Goal: Complete application form

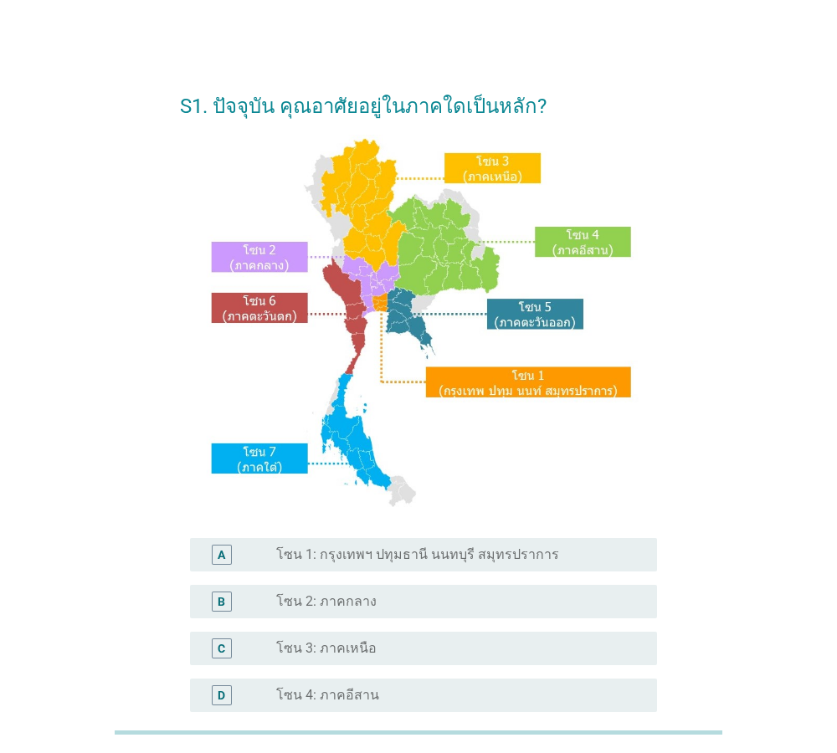
click at [386, 603] on div "radio_button_unchecked โซน 2: ภาคกลาง" at bounding box center [453, 601] width 354 height 17
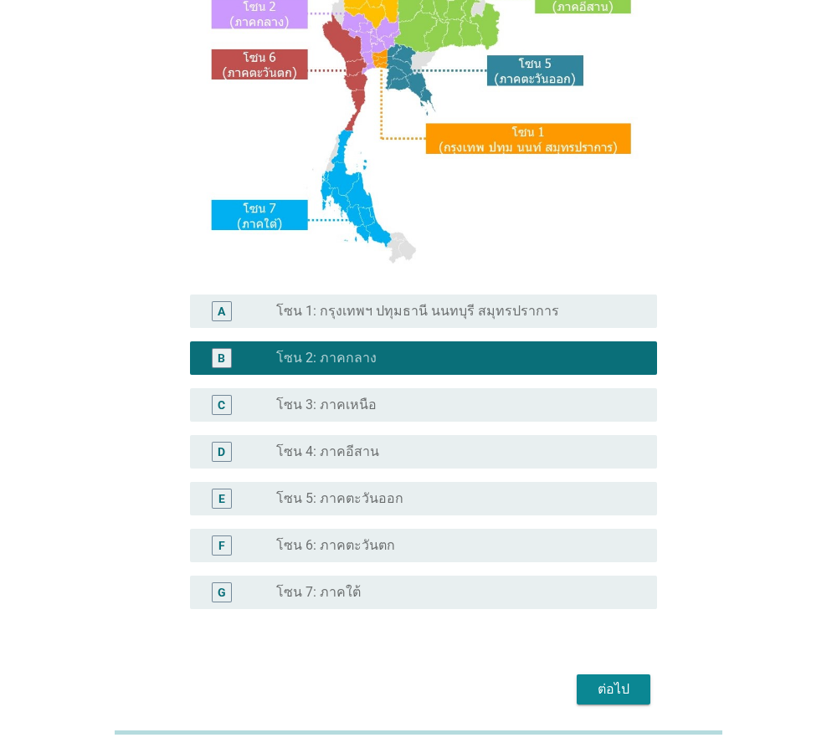
scroll to position [315, 0]
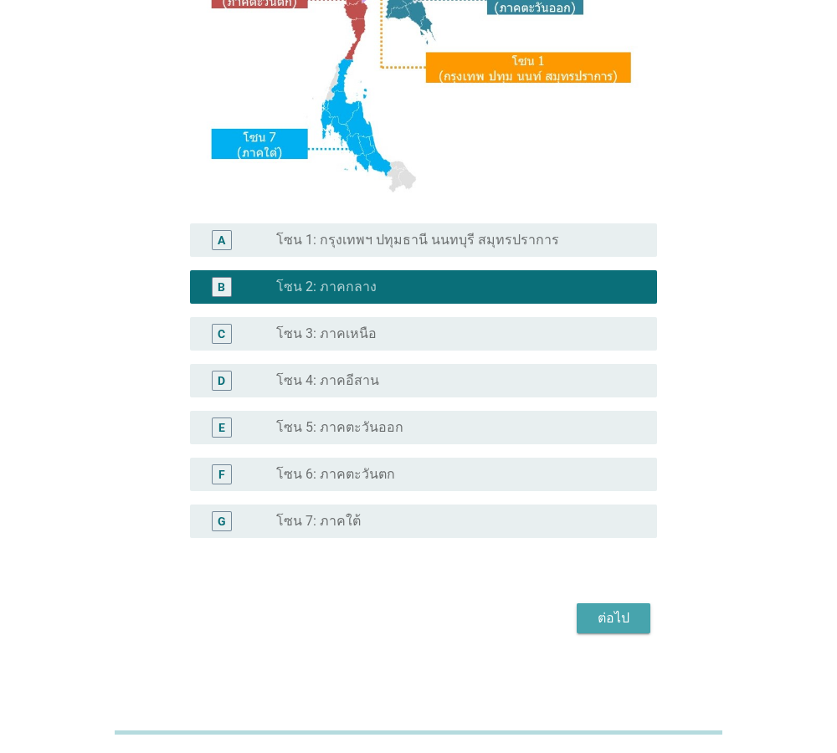
click at [601, 622] on div "ต่อไป" at bounding box center [613, 618] width 47 height 20
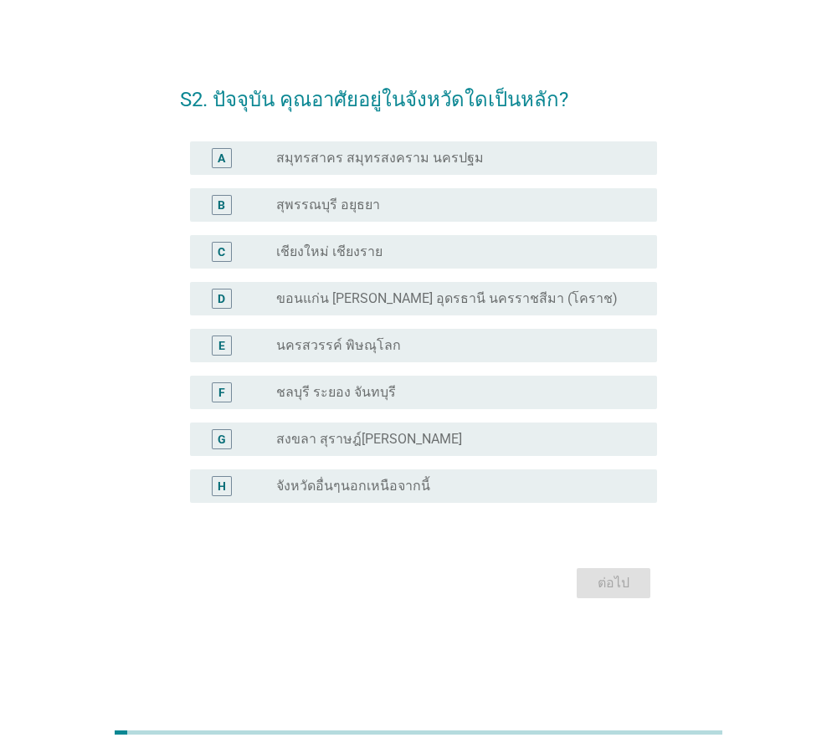
scroll to position [0, 0]
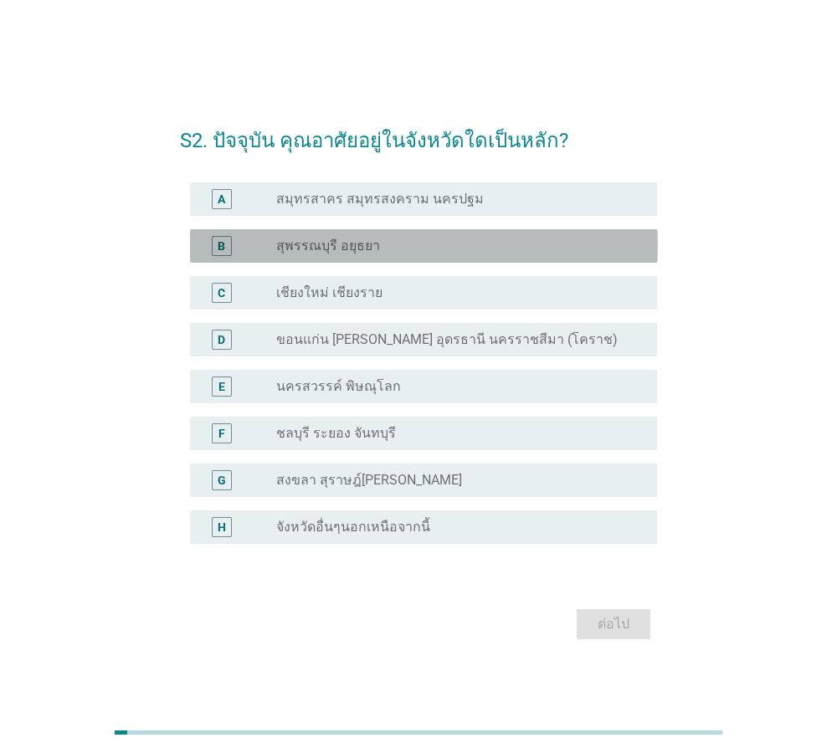
click at [380, 259] on div "B radio_button_unchecked สุพรรณบุรี อยุธยา" at bounding box center [424, 245] width 468 height 33
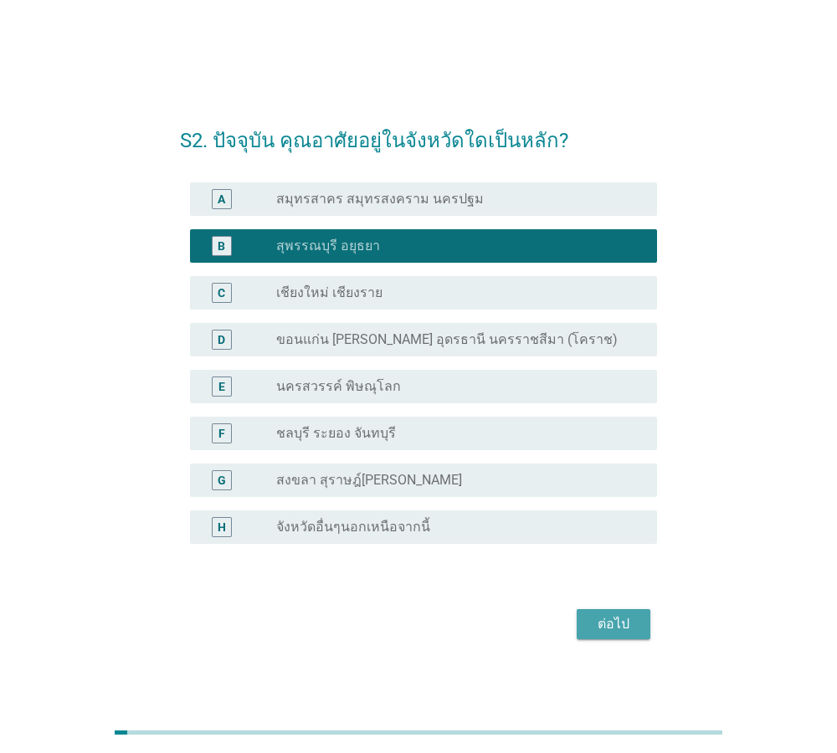
click at [605, 631] on div "ต่อไป" at bounding box center [613, 624] width 47 height 20
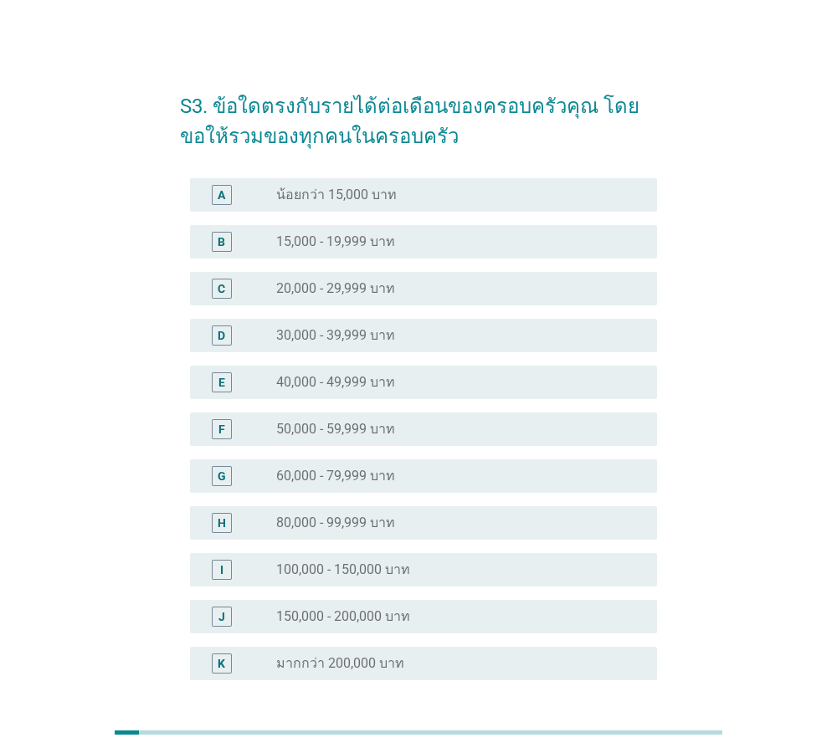
click at [345, 286] on label "20,000 - 29,999 บาท" at bounding box center [335, 288] width 119 height 17
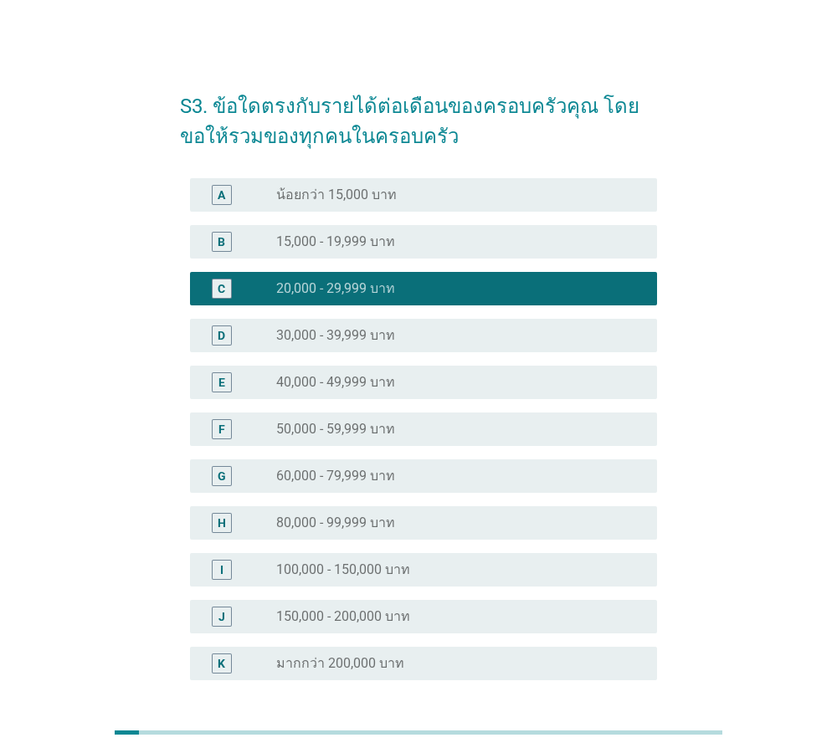
scroll to position [142, 0]
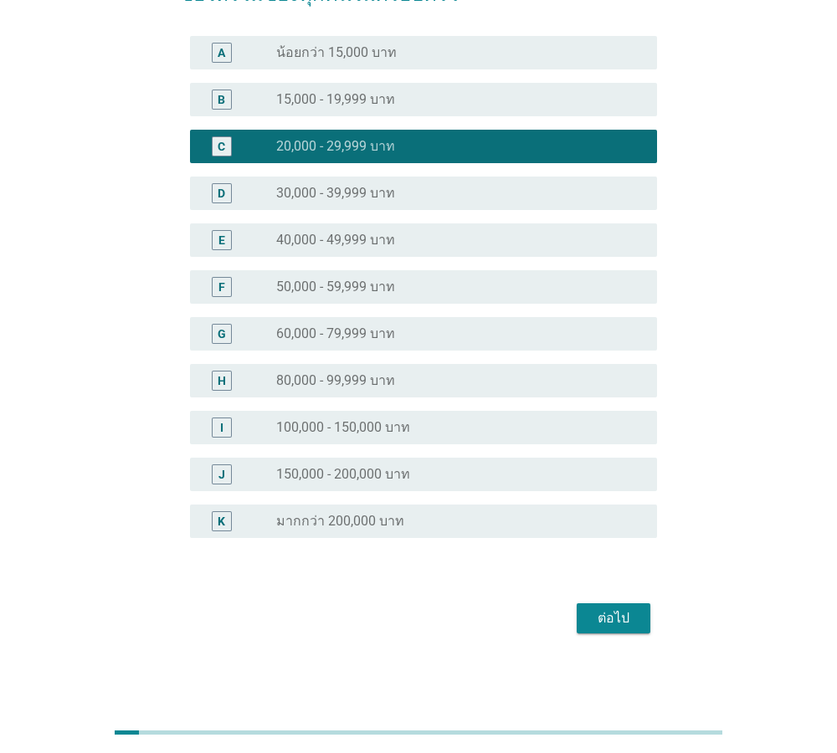
click at [624, 632] on button "ต่อไป" at bounding box center [613, 618] width 74 height 30
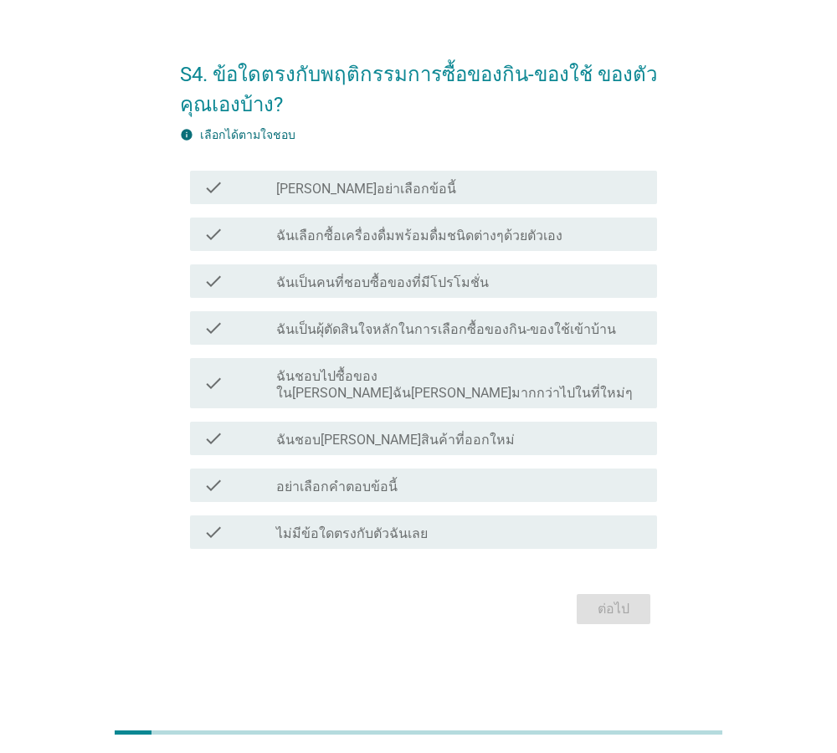
scroll to position [0, 0]
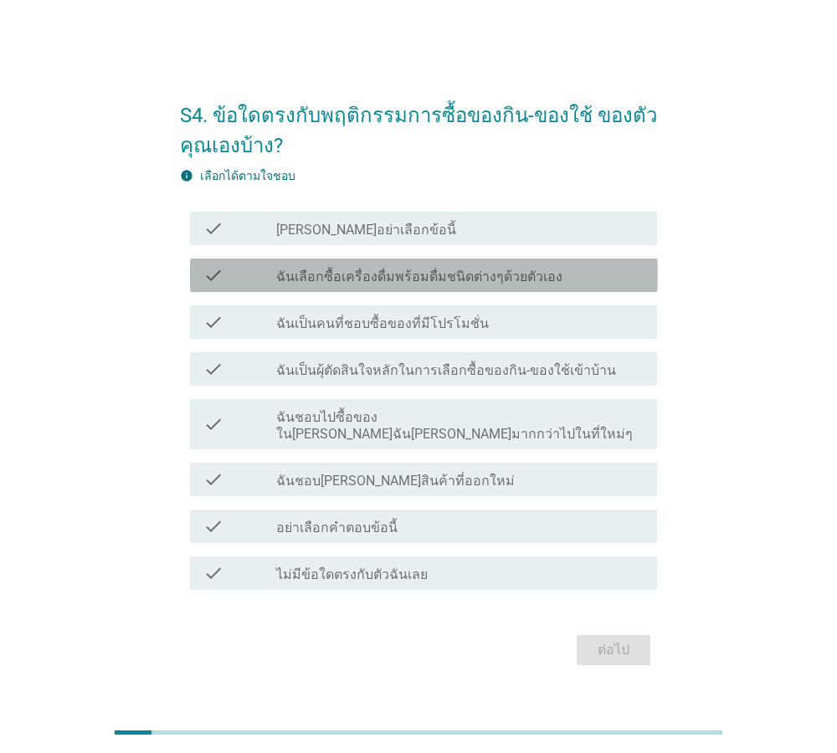
click at [344, 285] on label "ฉันเลือกซื้อเครื่องดื่มพร้อมดื่มชนิดต่างๆด้วยตัวเอง" at bounding box center [419, 277] width 286 height 17
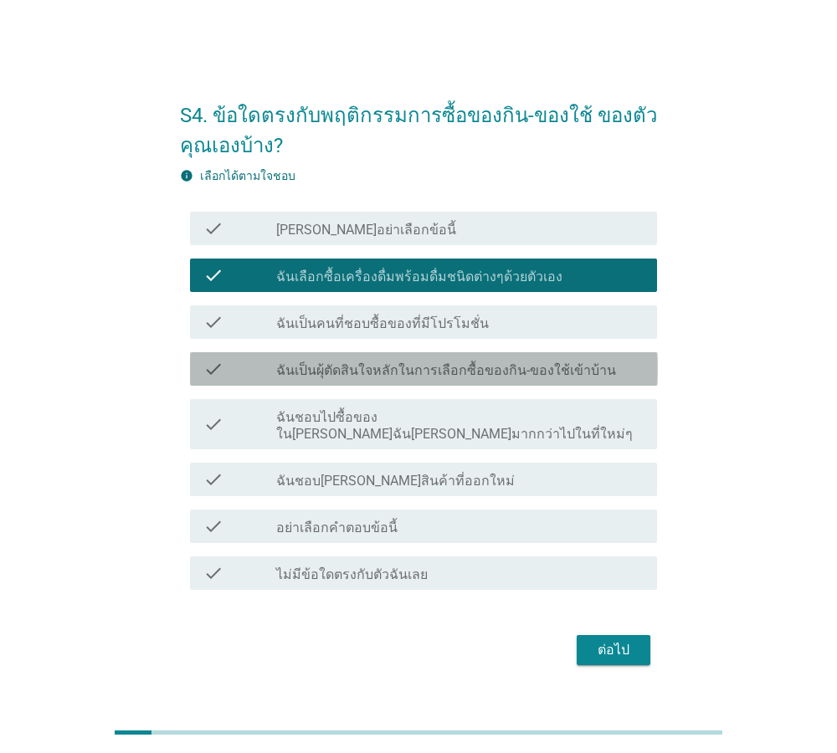
click at [341, 379] on label "ฉันเป็นผุ้ตัดสินใจหลักในการเลือกซื้อของกิน-ของใช้เข้าบ้าน" at bounding box center [446, 370] width 340 height 17
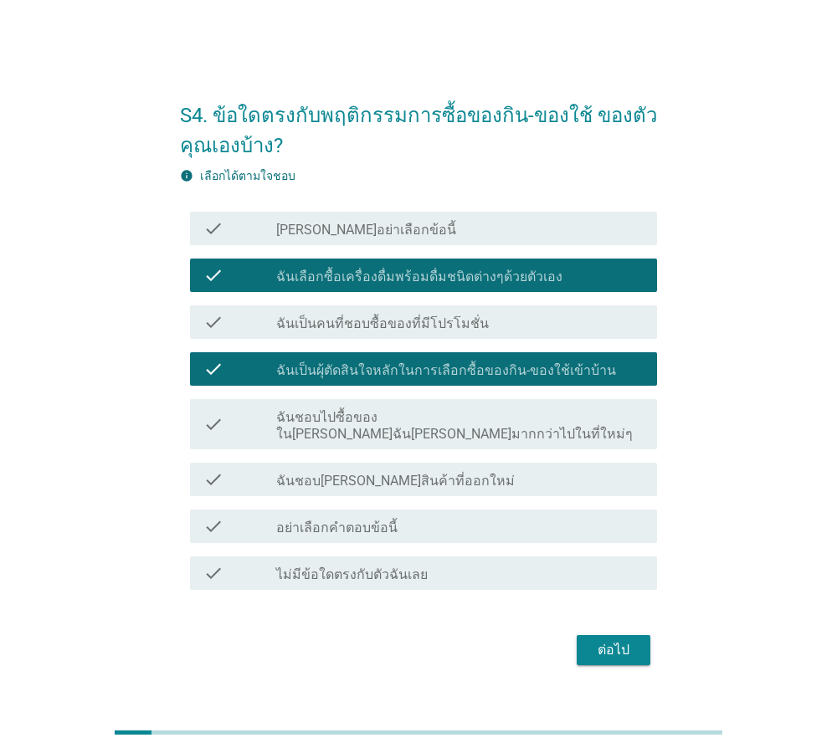
click at [346, 429] on label "ฉันชอบไปซื้อของใน[PERSON_NAME]ฉัน[PERSON_NAME]มากกว่าไปในที่ใหม่ๆ" at bounding box center [459, 425] width 367 height 33
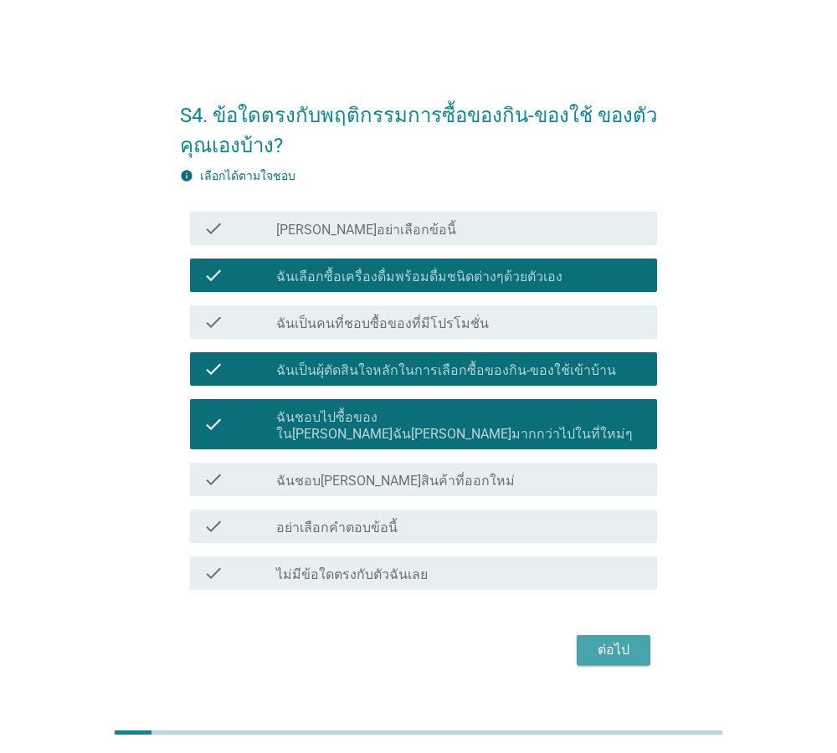
click at [627, 642] on div "ต่อไป" at bounding box center [613, 650] width 47 height 20
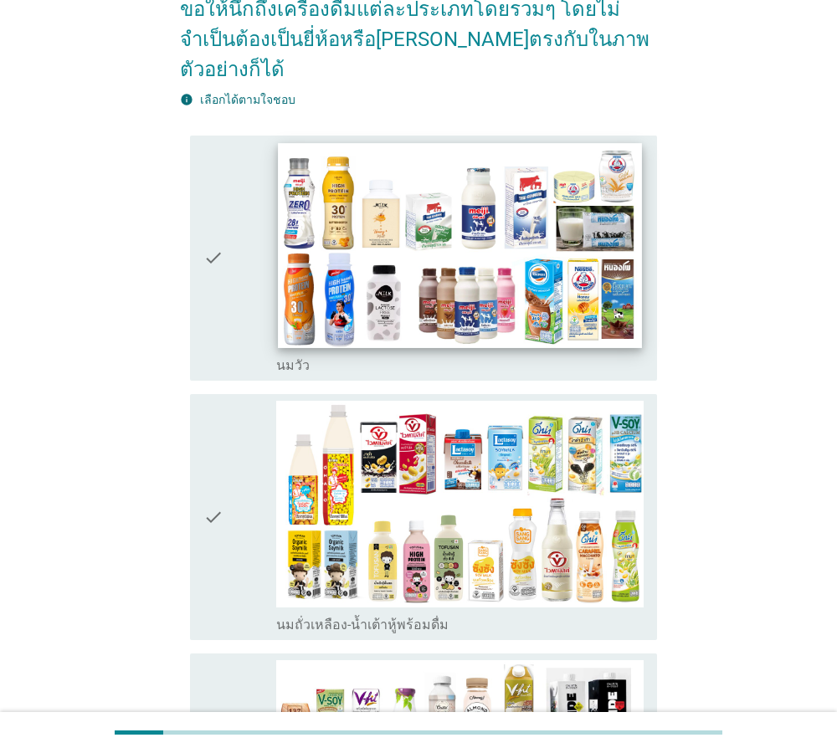
scroll to position [191, 0]
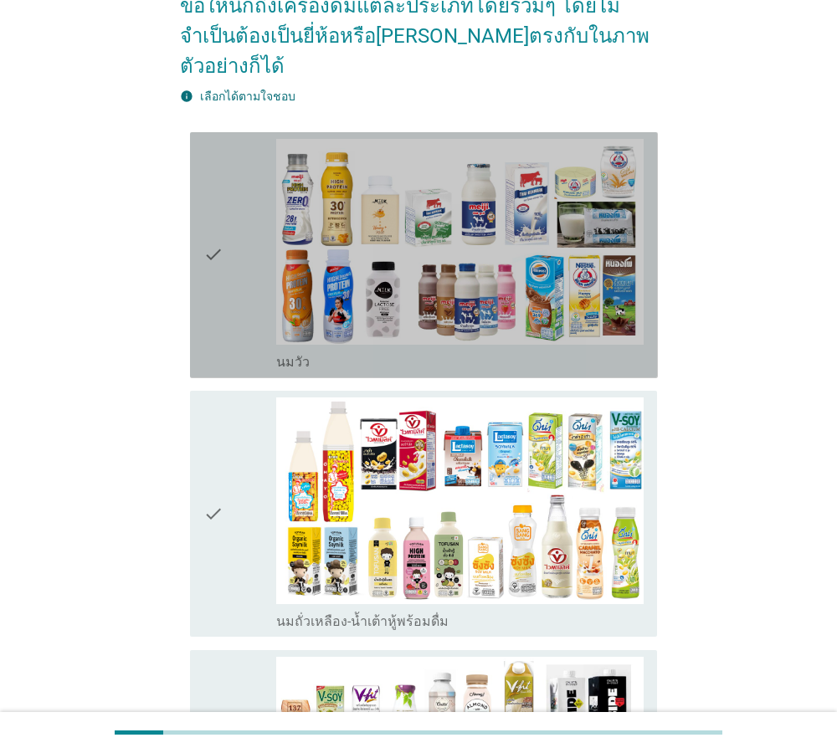
click at [215, 221] on icon "check" at bounding box center [213, 255] width 20 height 233
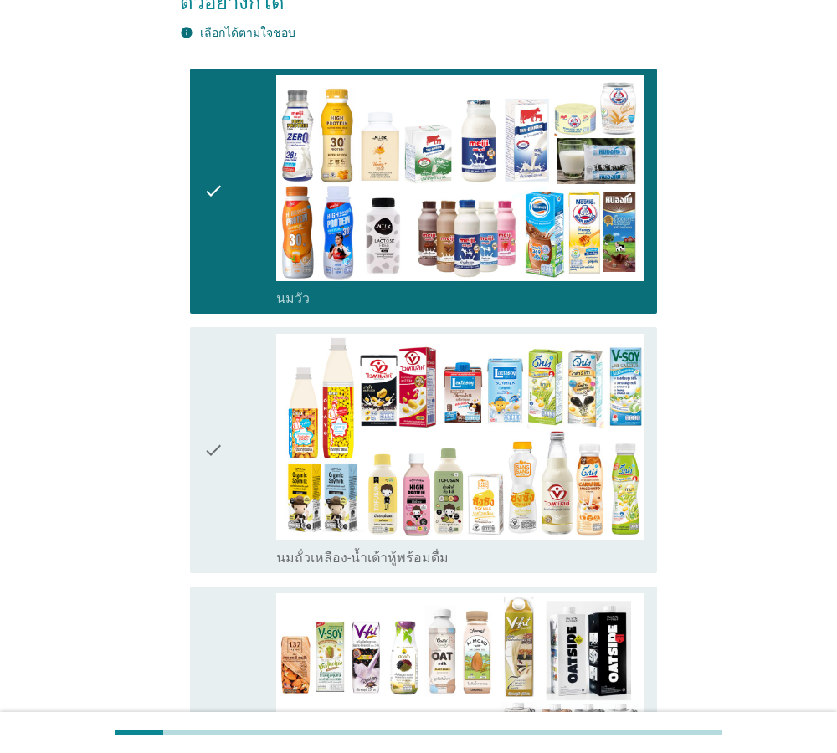
scroll to position [286, 0]
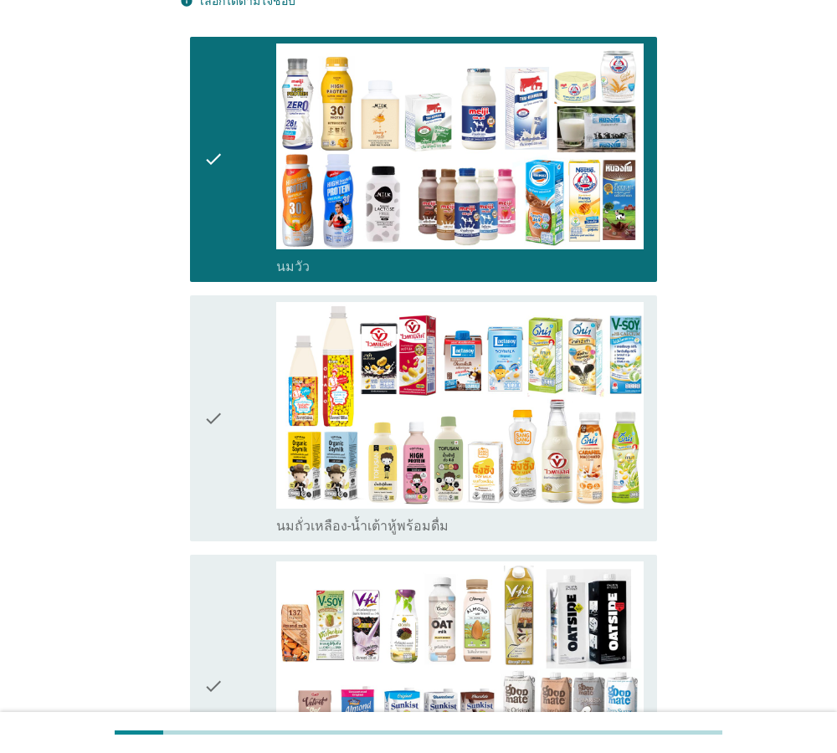
click at [238, 412] on div "check" at bounding box center [240, 418] width 74 height 233
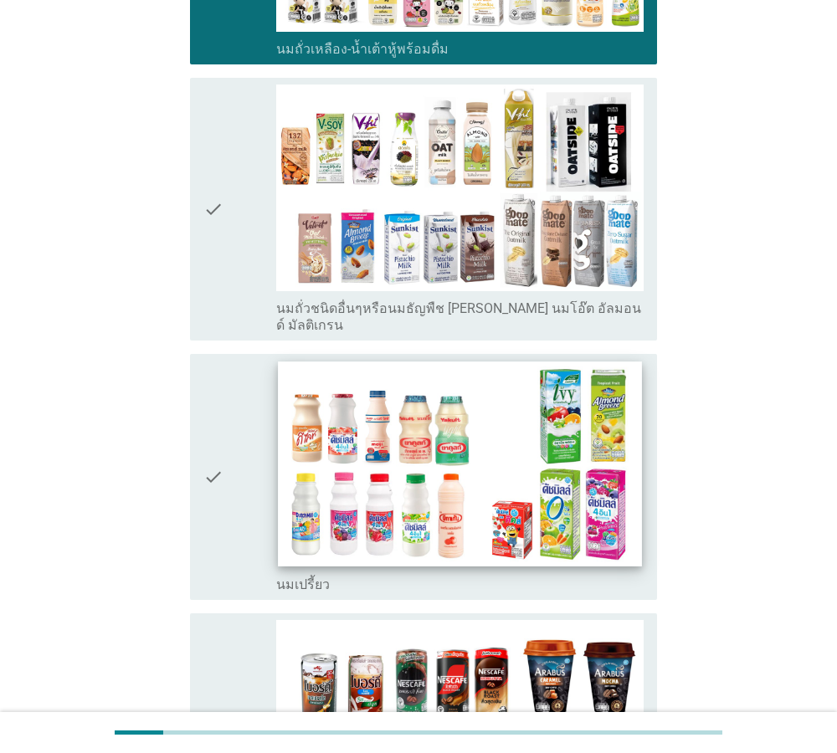
click at [294, 428] on img at bounding box center [460, 463] width 363 height 204
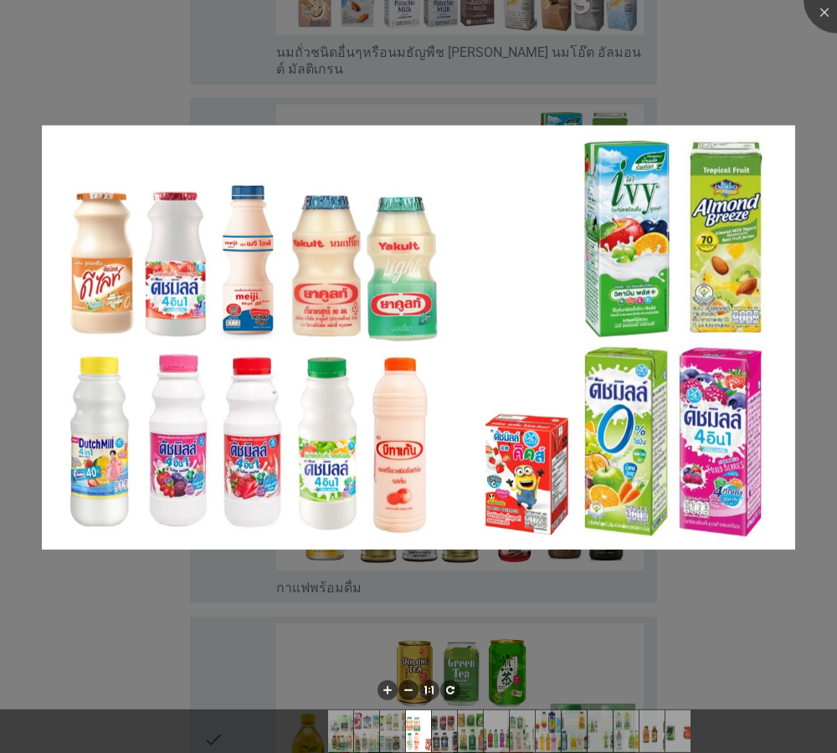
scroll to position [1049, 0]
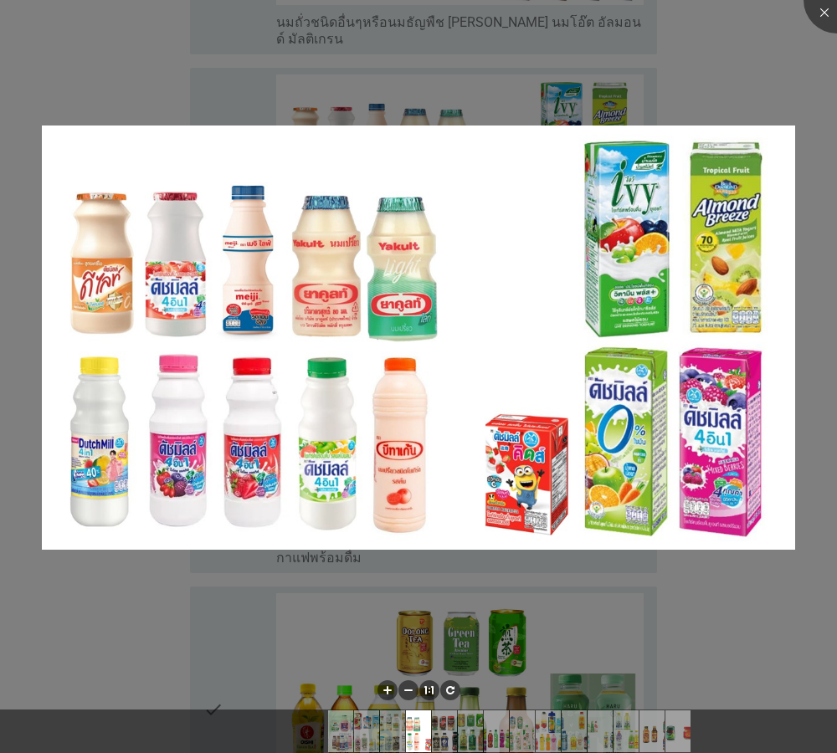
click at [376, 596] on div at bounding box center [418, 376] width 837 height 753
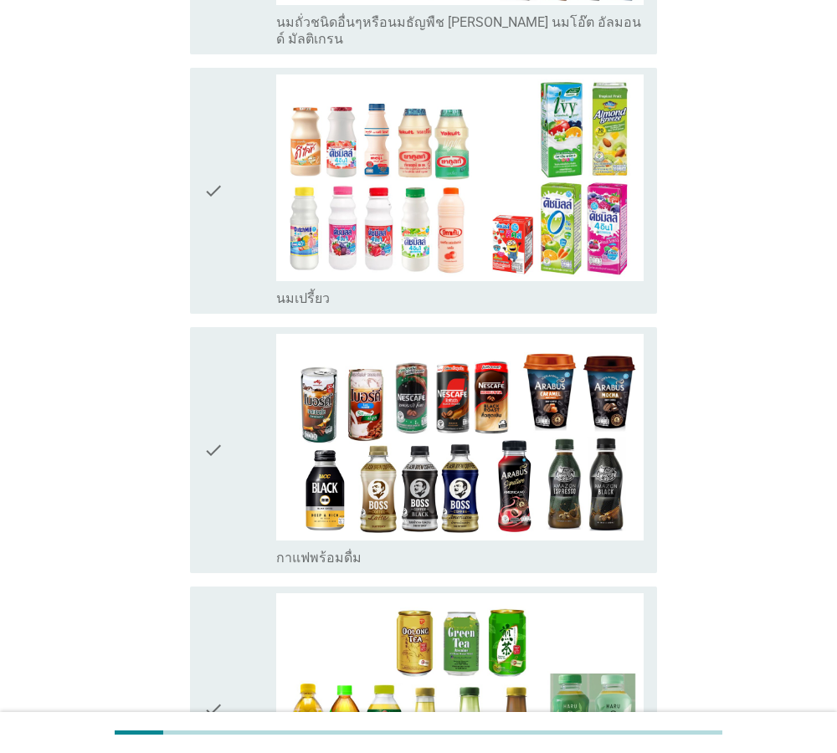
click at [211, 147] on icon "check" at bounding box center [213, 190] width 20 height 233
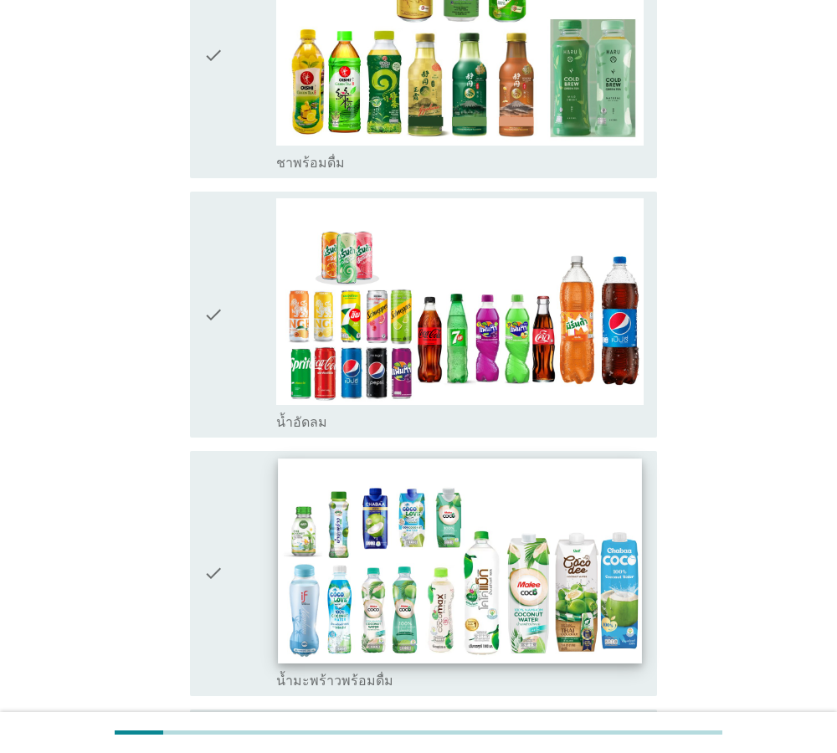
scroll to position [1717, 0]
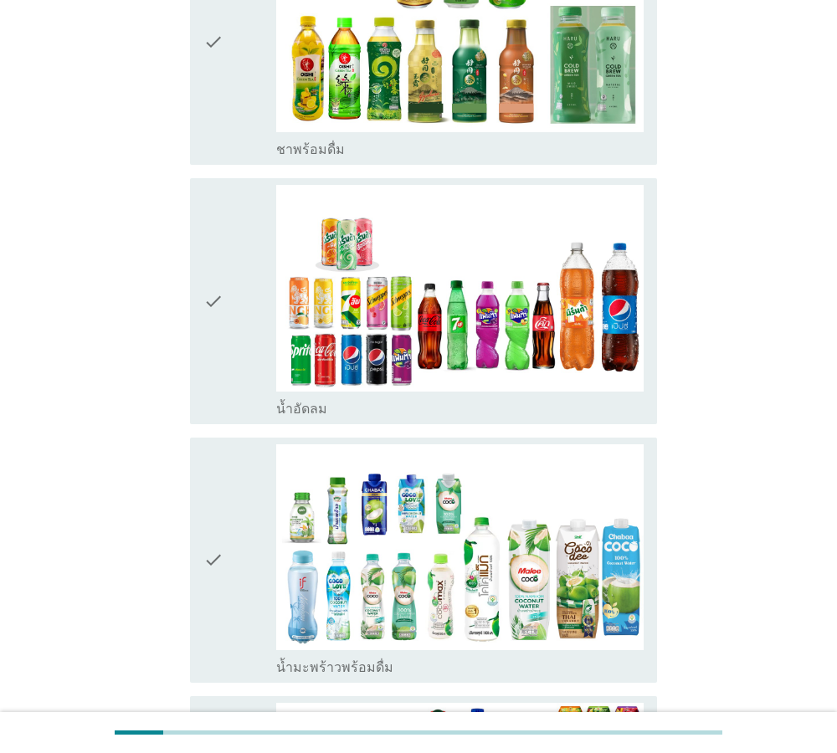
click at [207, 248] on icon "check" at bounding box center [213, 301] width 20 height 233
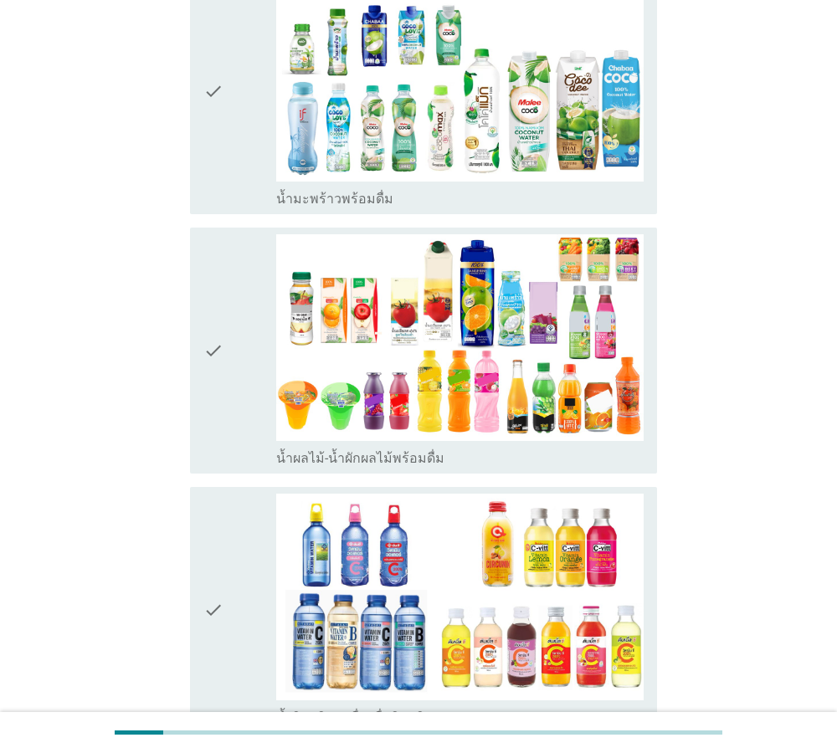
scroll to position [2289, 0]
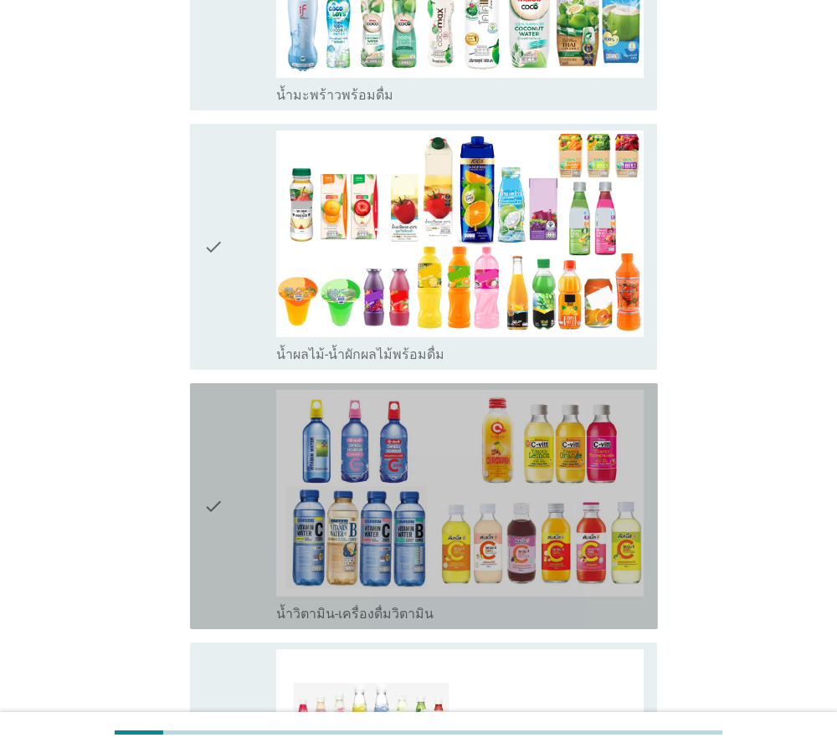
drag, startPoint x: 212, startPoint y: 453, endPoint x: 234, endPoint y: 499, distance: 52.0
click at [211, 453] on icon "check" at bounding box center [213, 506] width 20 height 233
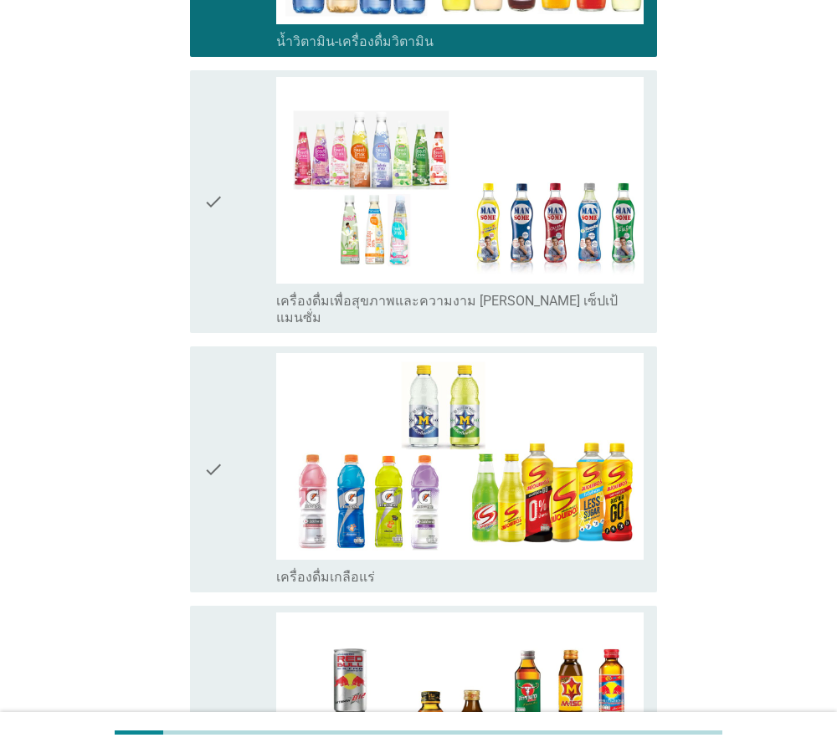
scroll to position [3052, 0]
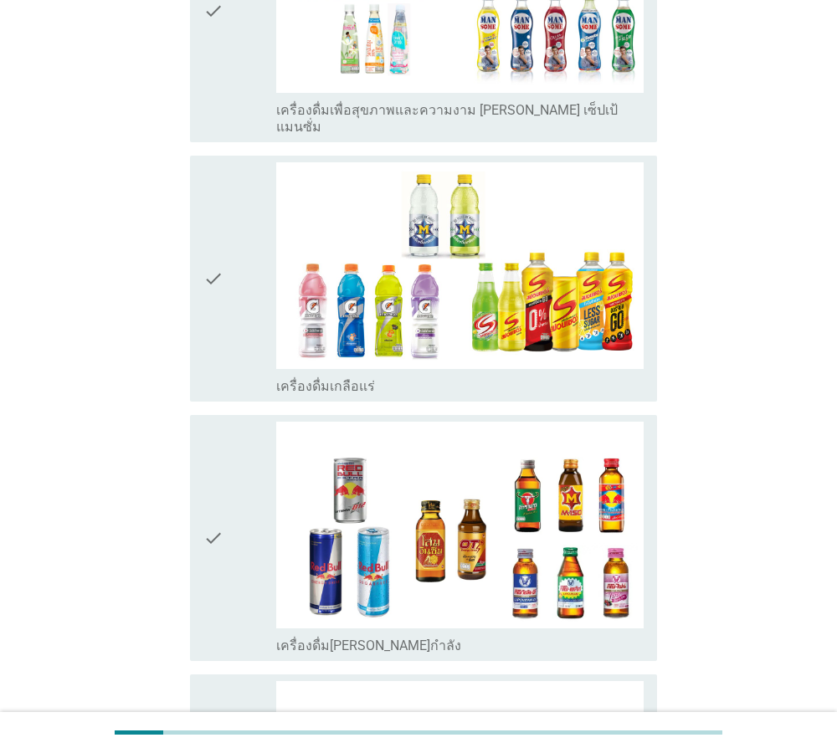
click at [212, 468] on icon "check" at bounding box center [213, 538] width 20 height 233
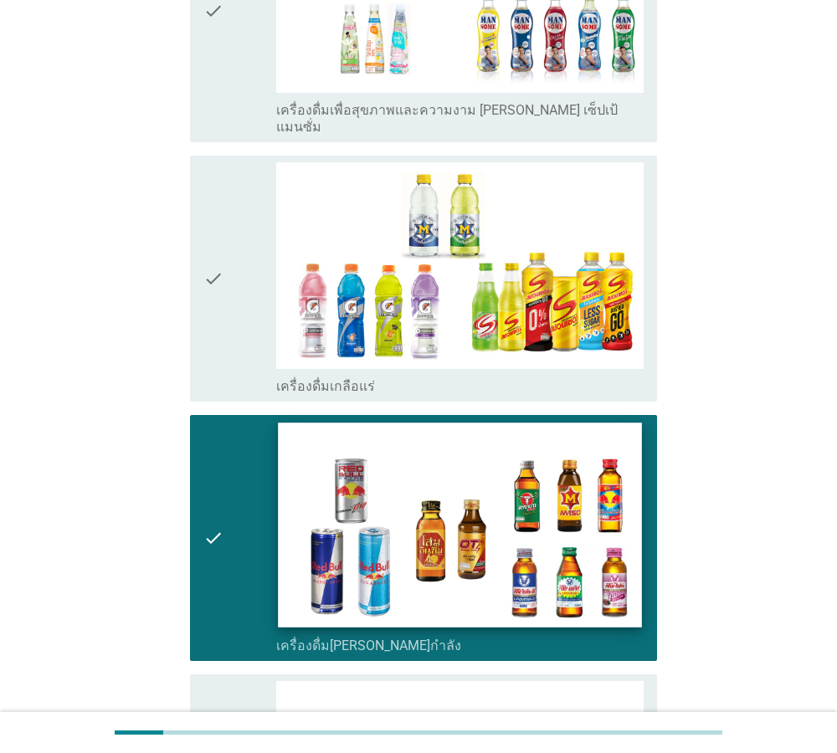
scroll to position [3391, 0]
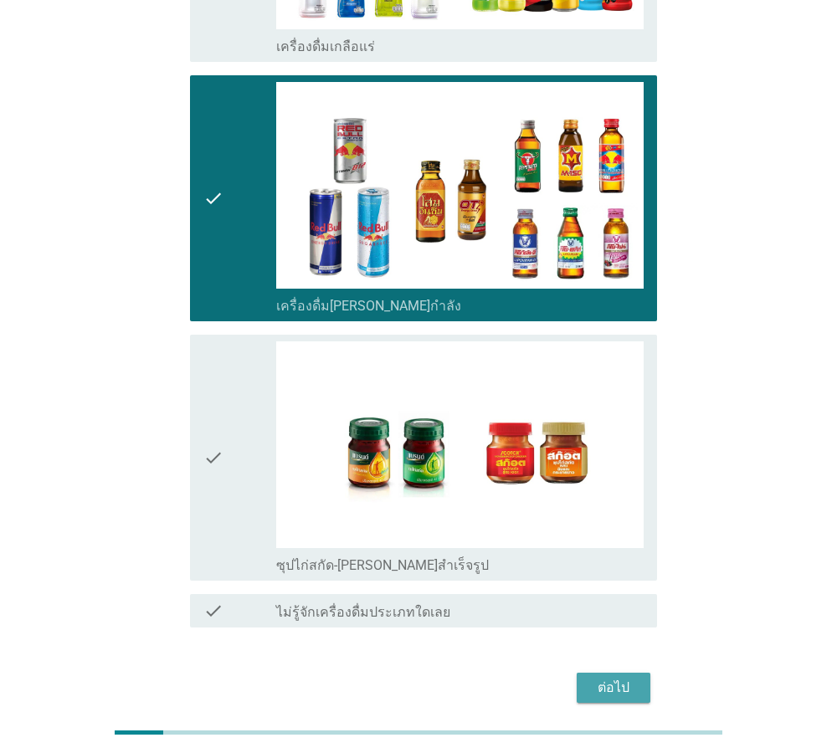
click at [617, 678] on div "ต่อไป" at bounding box center [613, 688] width 47 height 20
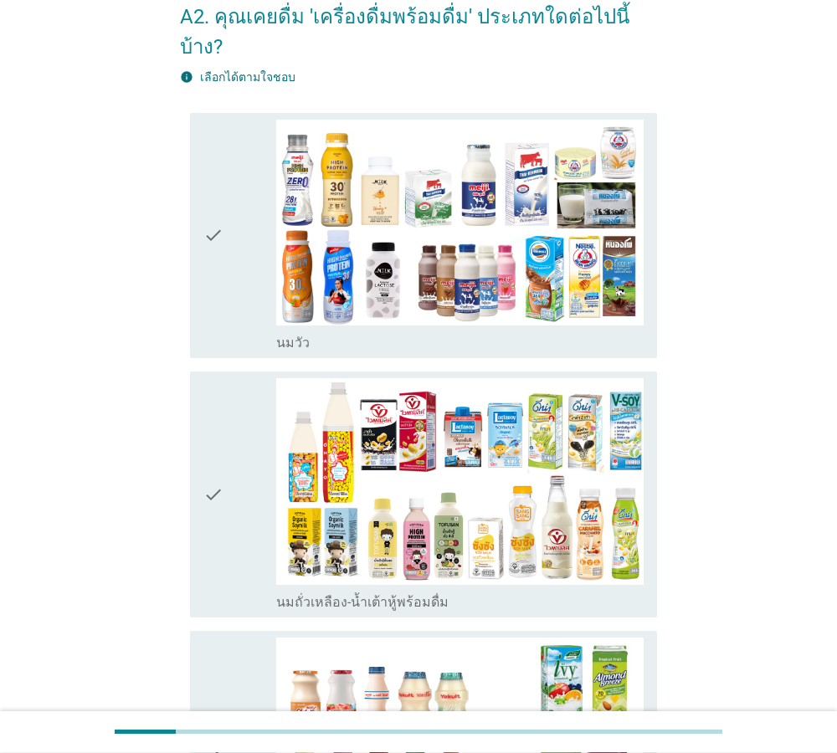
scroll to position [191, 0]
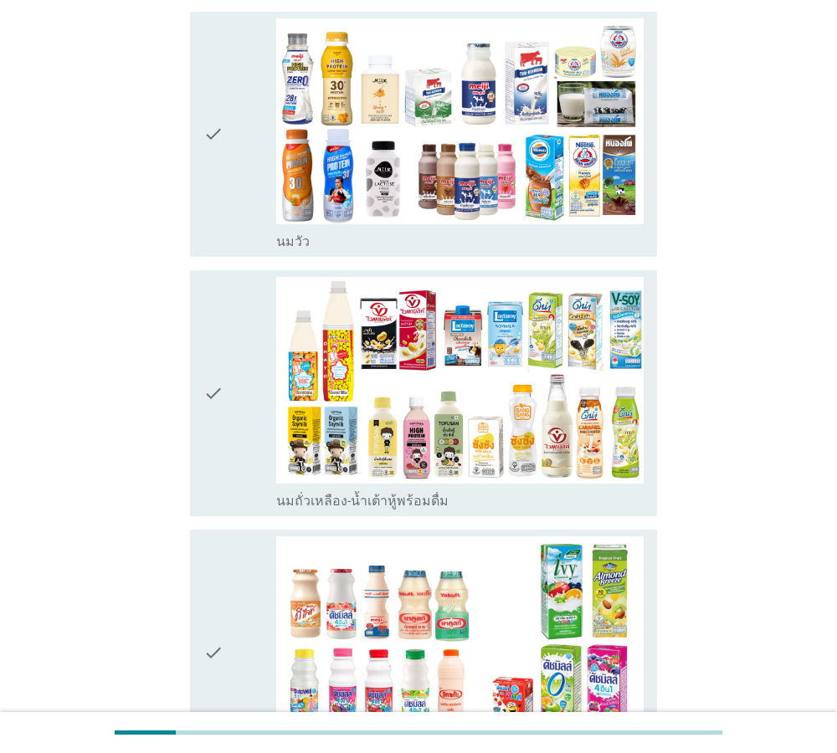
click at [209, 364] on icon "check" at bounding box center [213, 393] width 20 height 233
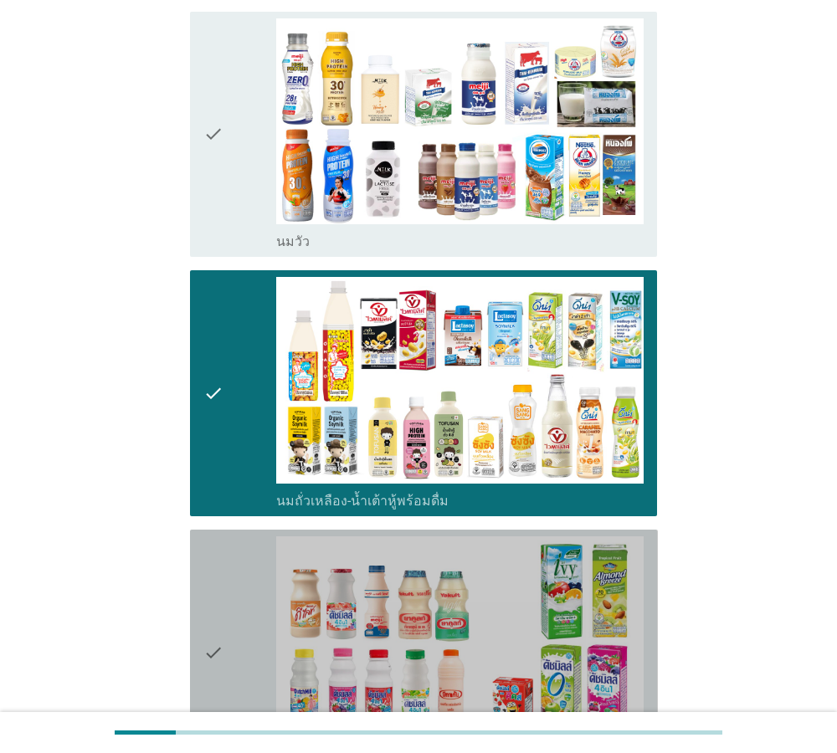
click at [217, 617] on icon "check" at bounding box center [213, 652] width 20 height 233
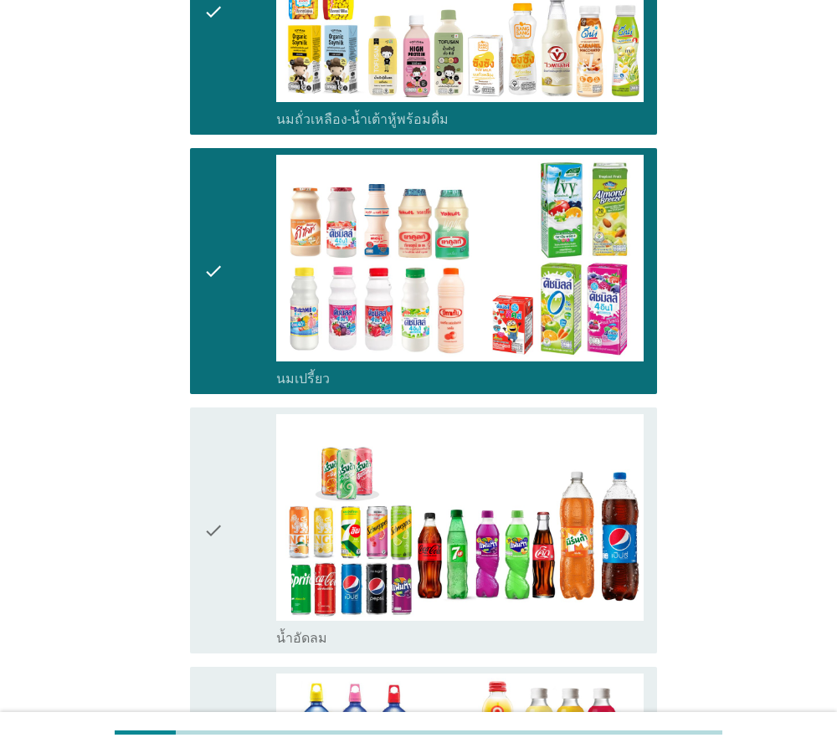
scroll to position [858, 0]
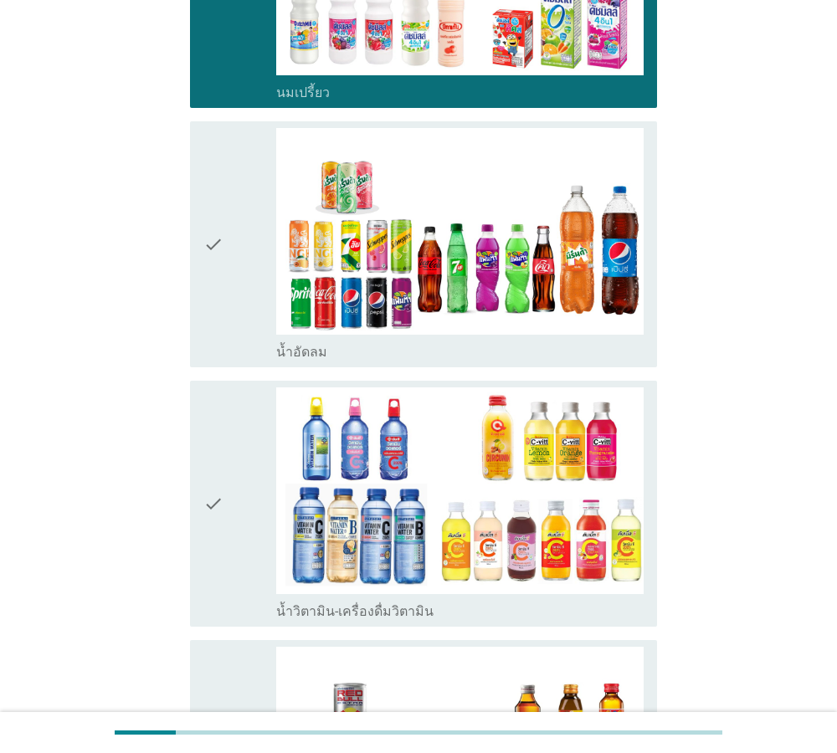
click at [206, 208] on icon "check" at bounding box center [213, 244] width 20 height 233
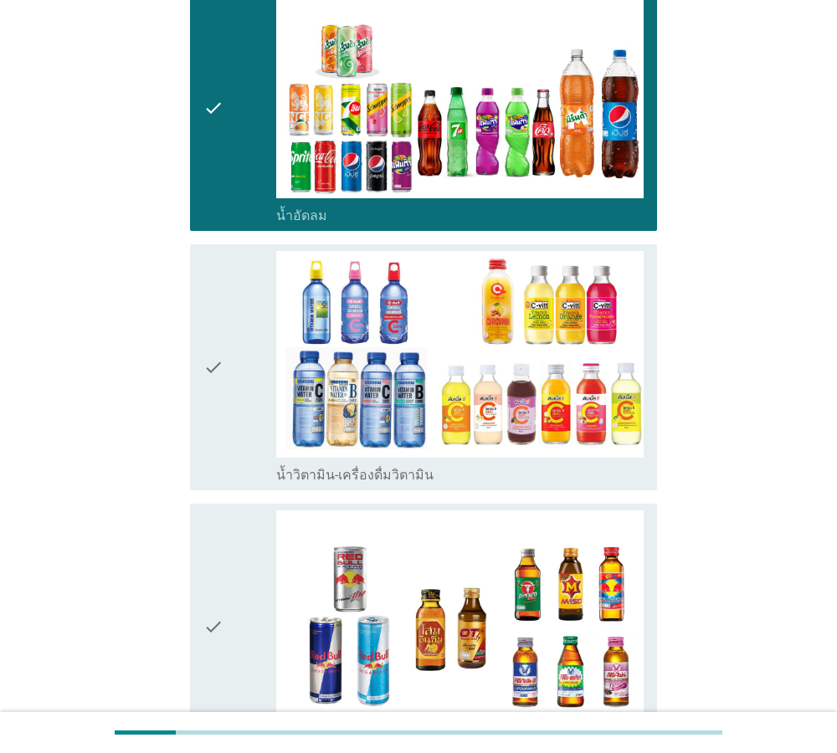
scroll to position [1144, 0]
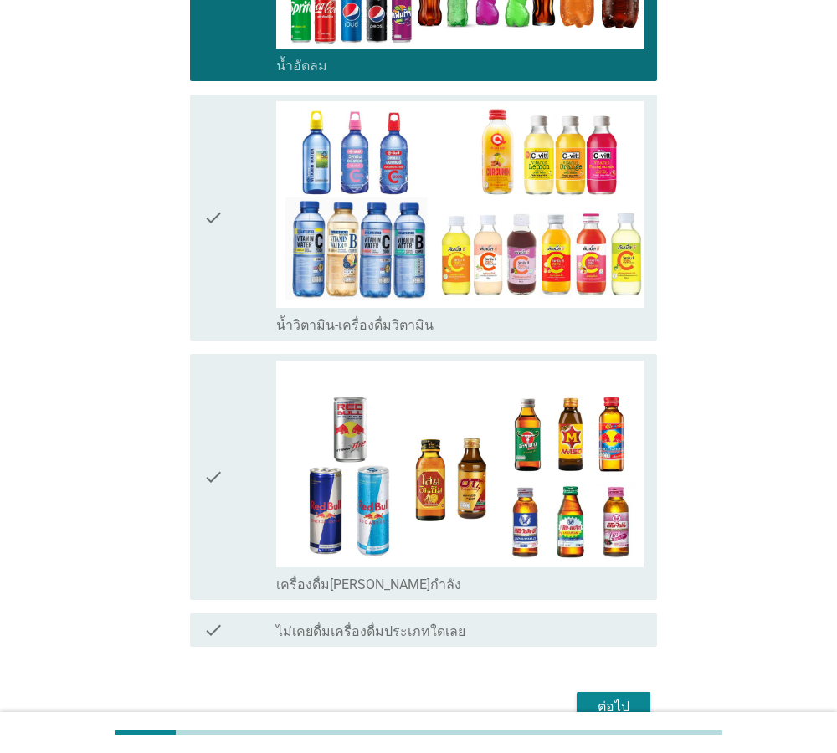
click at [212, 441] on icon "check" at bounding box center [213, 477] width 20 height 233
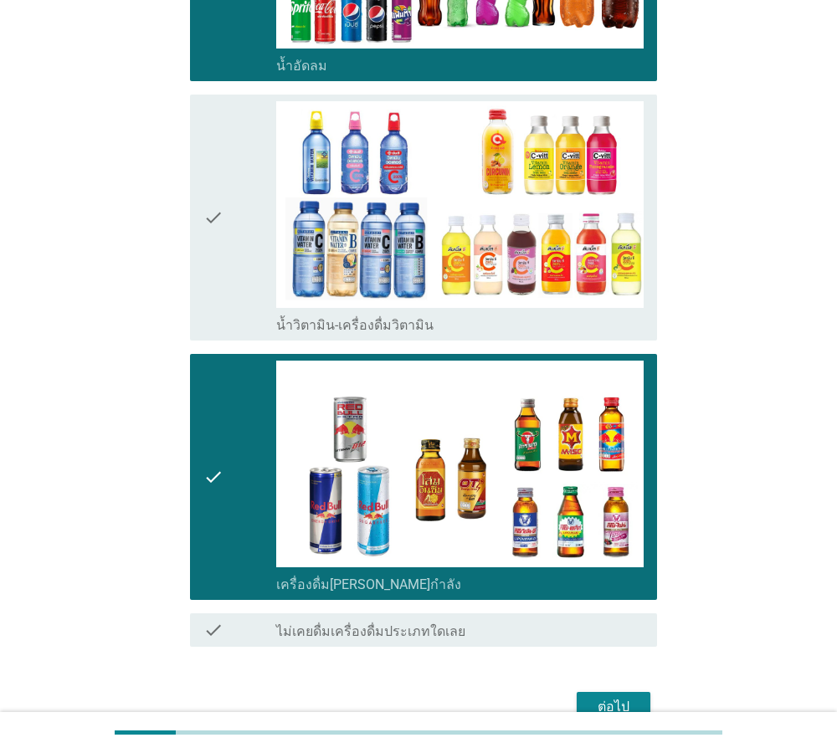
click at [218, 187] on icon "check" at bounding box center [213, 217] width 20 height 233
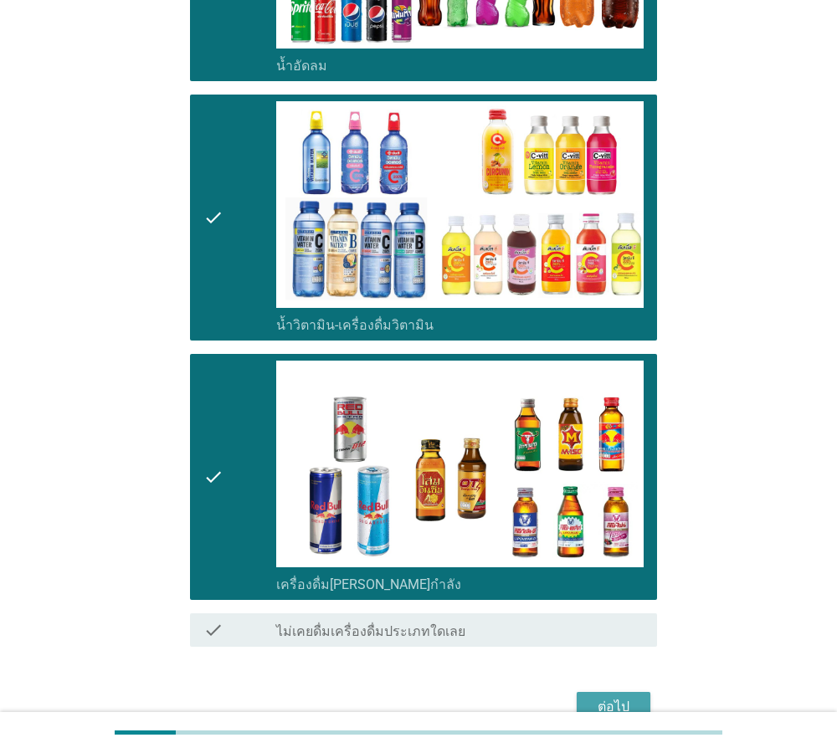
click at [617, 697] on div "ต่อไป" at bounding box center [613, 707] width 47 height 20
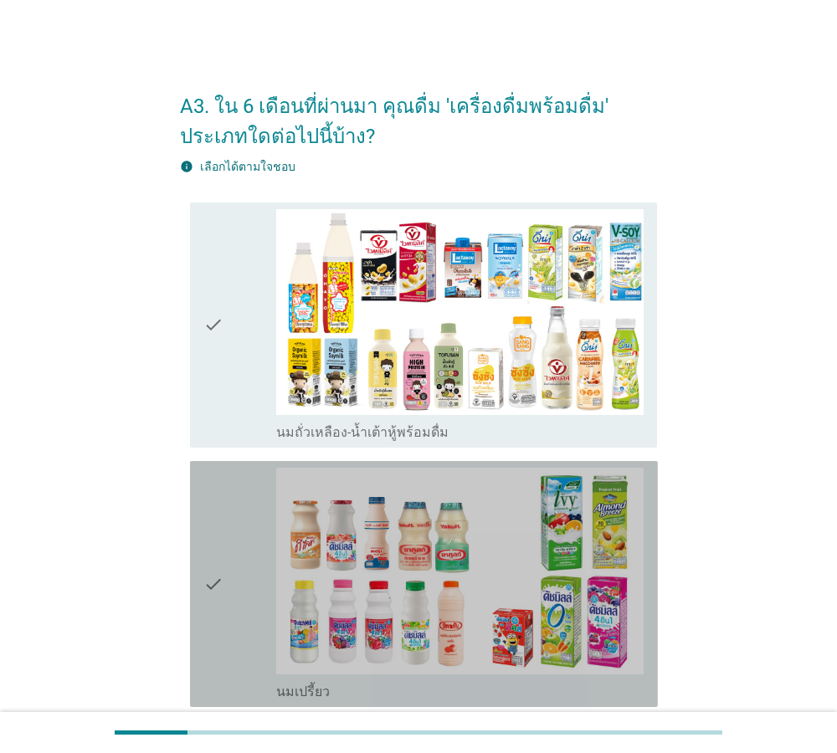
click at [207, 579] on icon "check" at bounding box center [213, 584] width 20 height 233
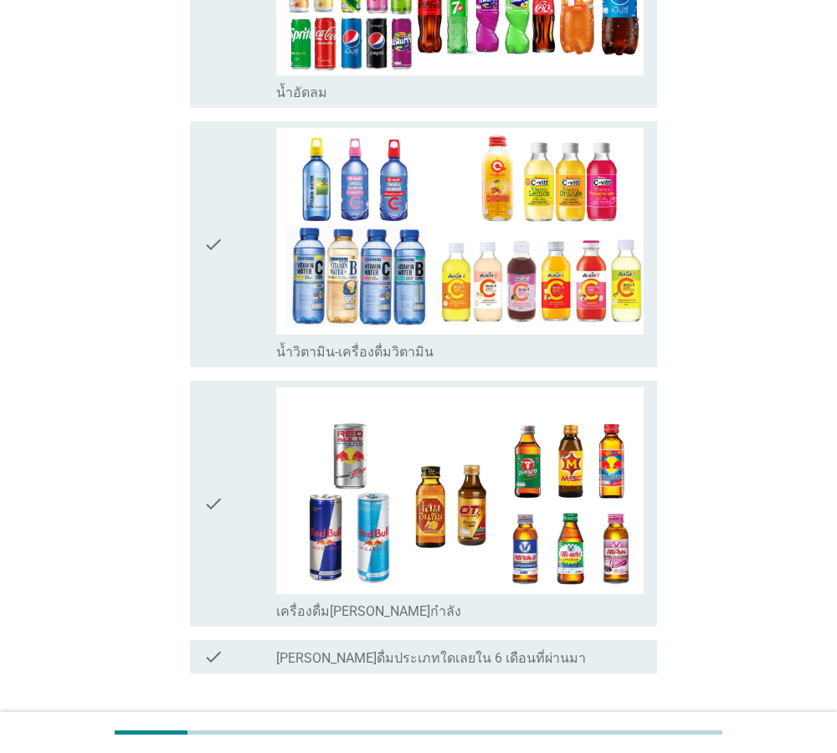
scroll to position [763, 0]
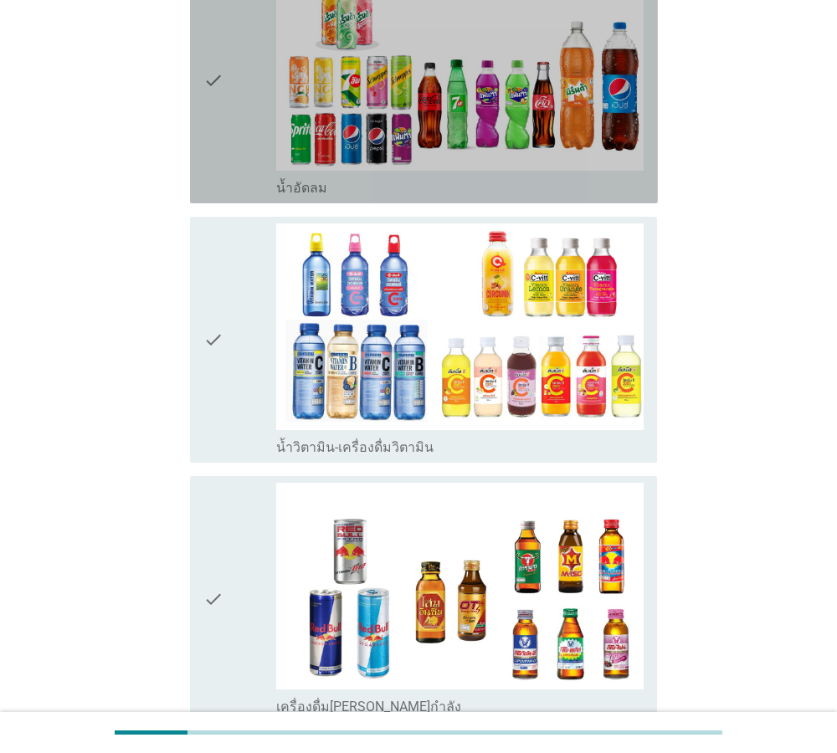
click at [210, 79] on icon "check" at bounding box center [213, 80] width 20 height 233
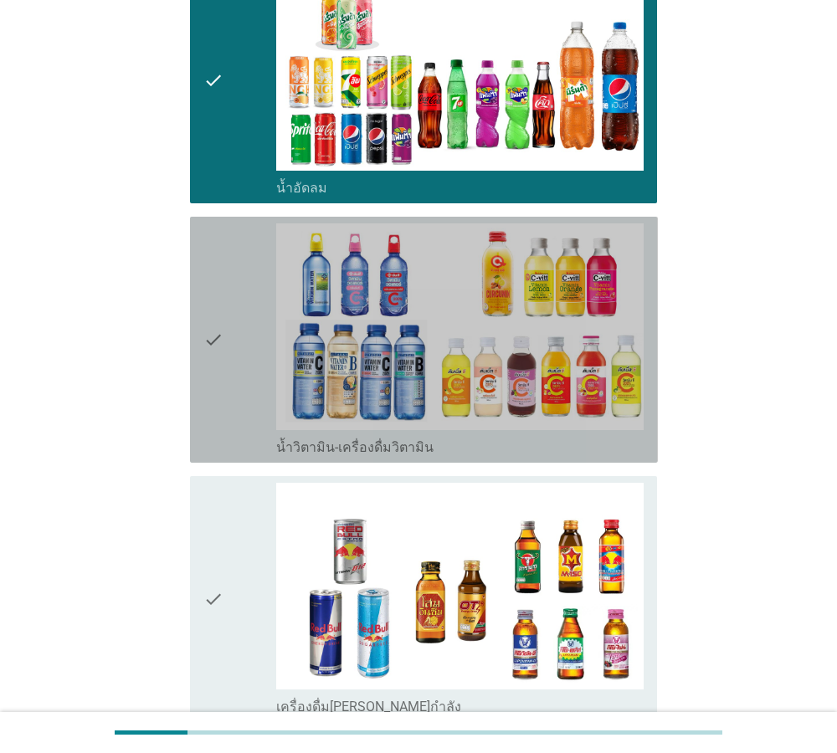
drag, startPoint x: 217, startPoint y: 334, endPoint x: 213, endPoint y: 461, distance: 127.2
click at [216, 335] on icon "check" at bounding box center [213, 339] width 20 height 233
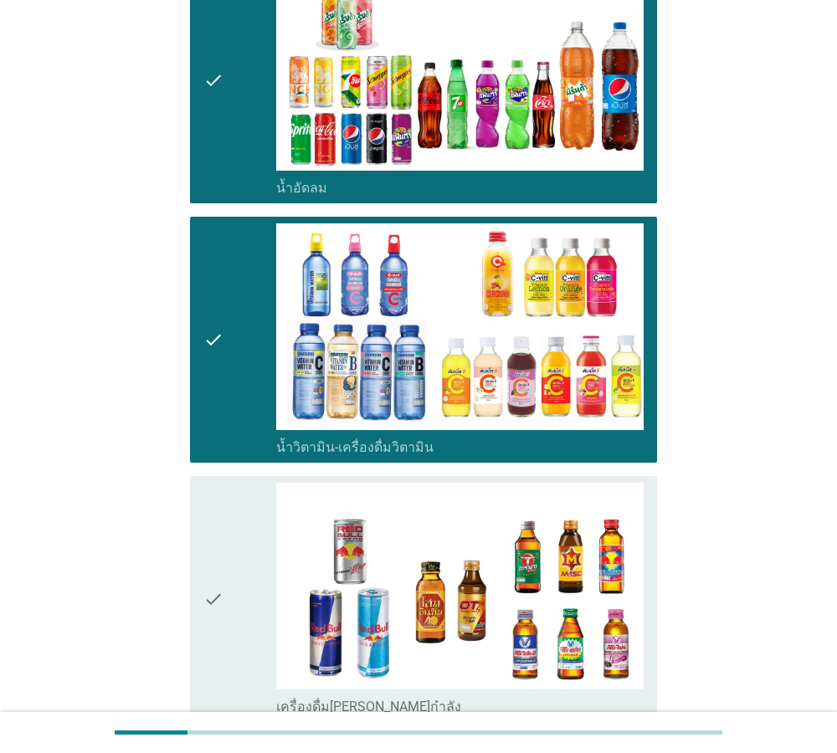
click at [208, 593] on icon "check" at bounding box center [213, 599] width 20 height 233
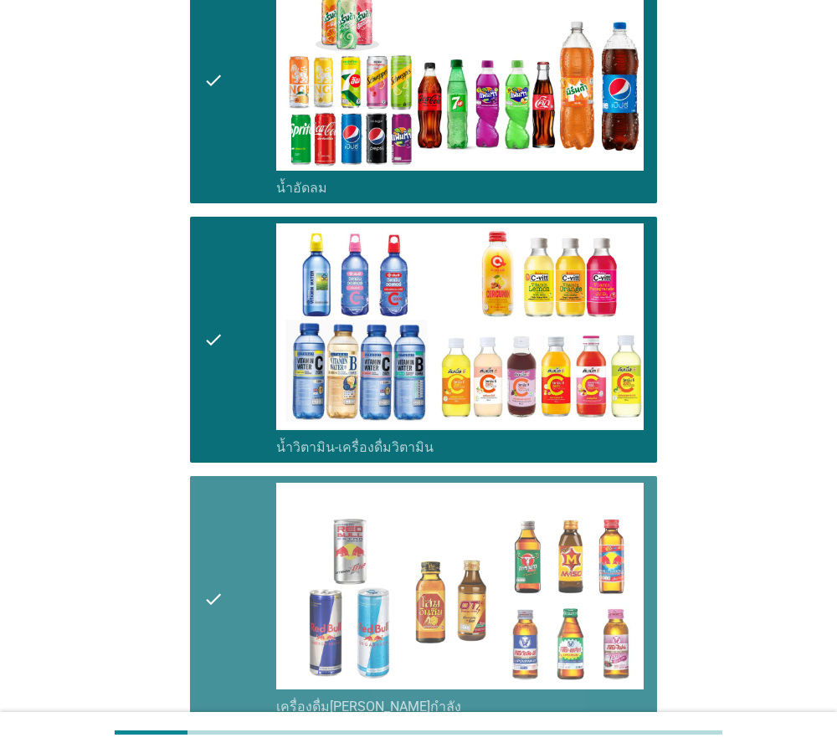
scroll to position [972, 0]
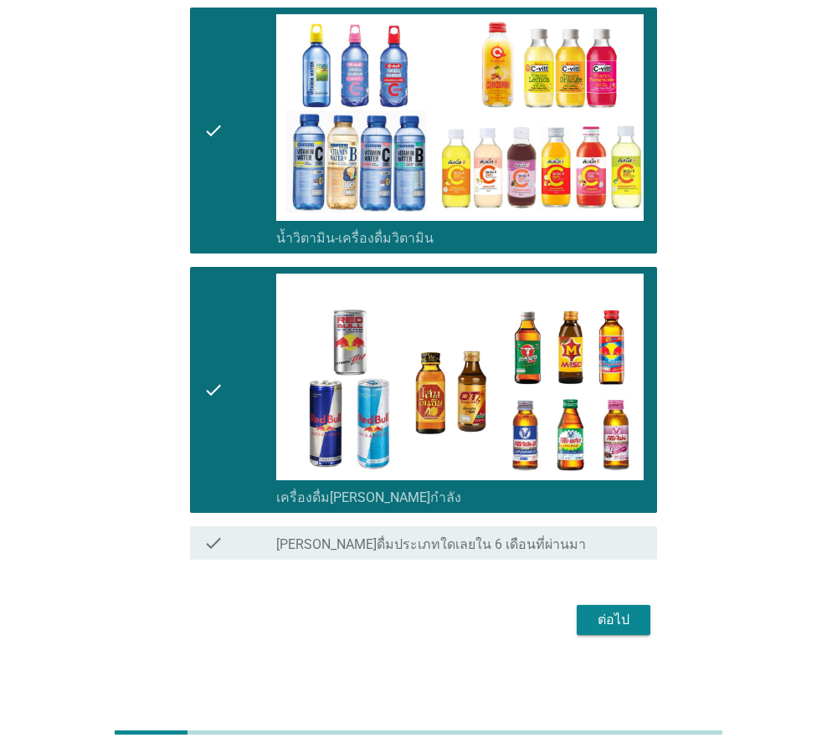
click at [606, 619] on div "ต่อไป" at bounding box center [613, 620] width 47 height 20
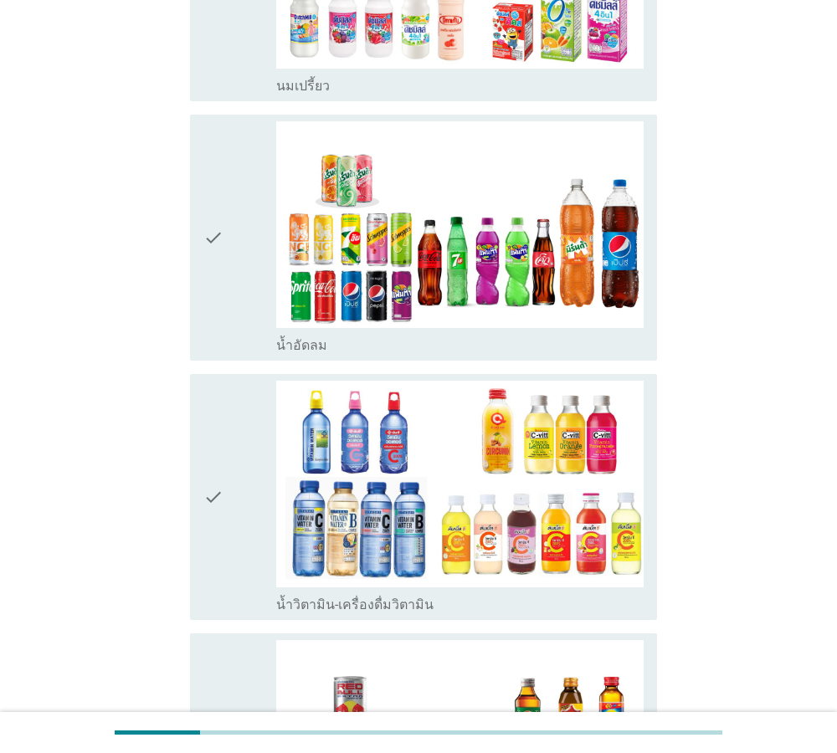
scroll to position [381, 0]
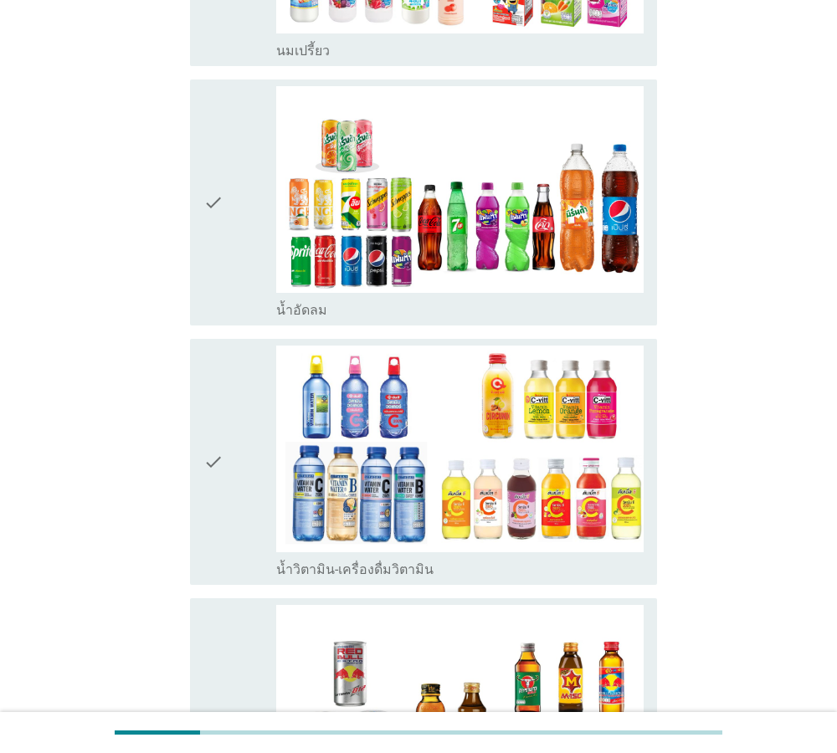
click at [212, 206] on icon "check" at bounding box center [213, 202] width 20 height 233
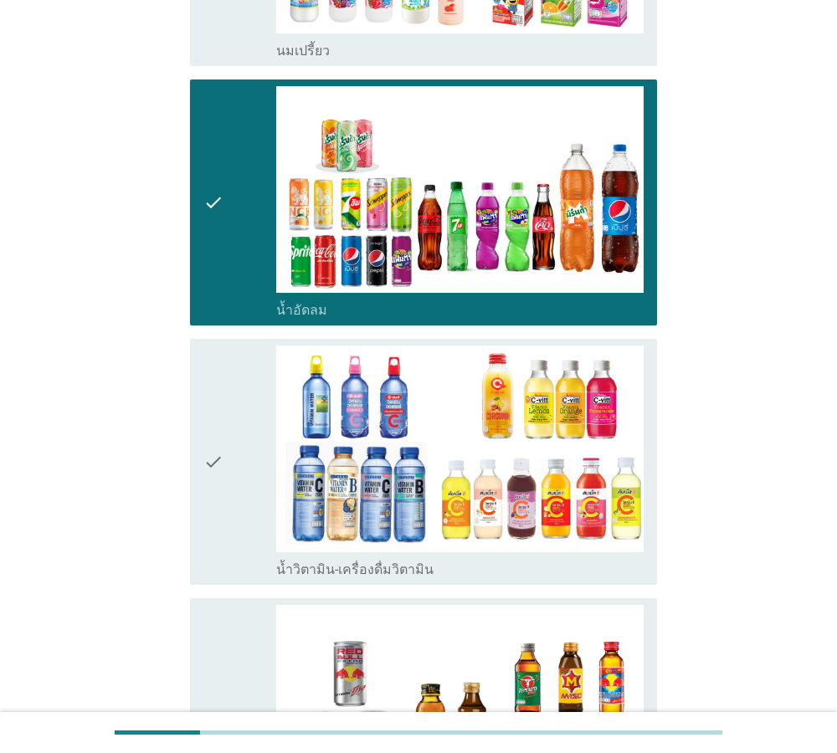
scroll to position [668, 0]
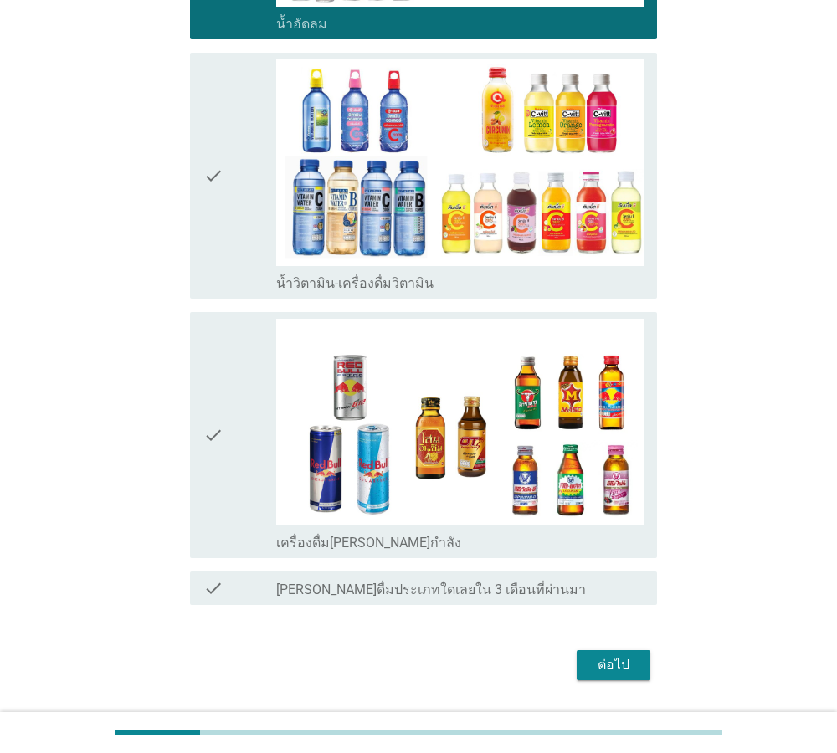
click at [207, 428] on icon "check" at bounding box center [213, 435] width 20 height 233
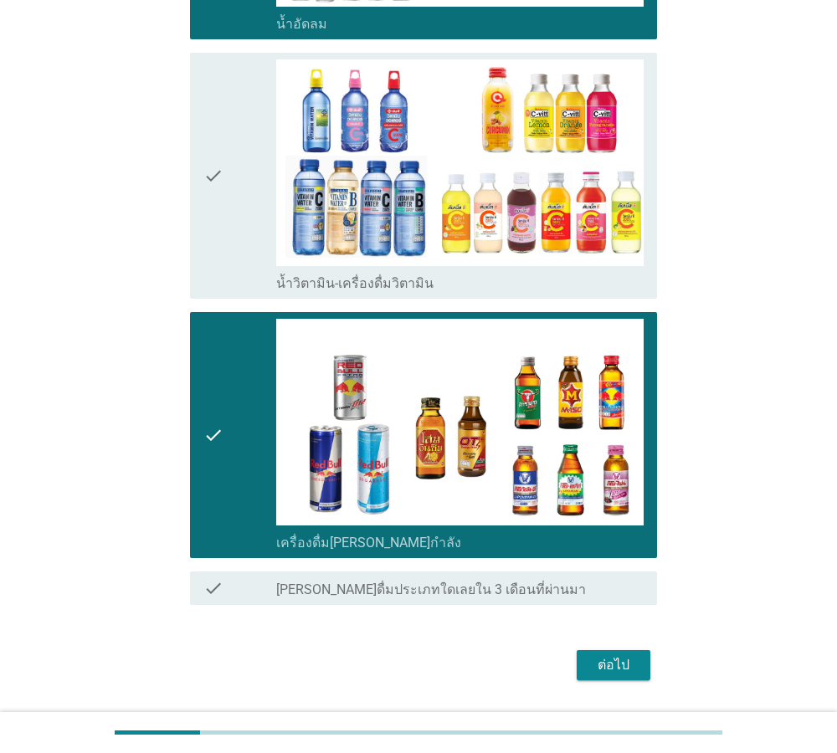
click at [622, 663] on div "ต่อไป" at bounding box center [613, 665] width 47 height 20
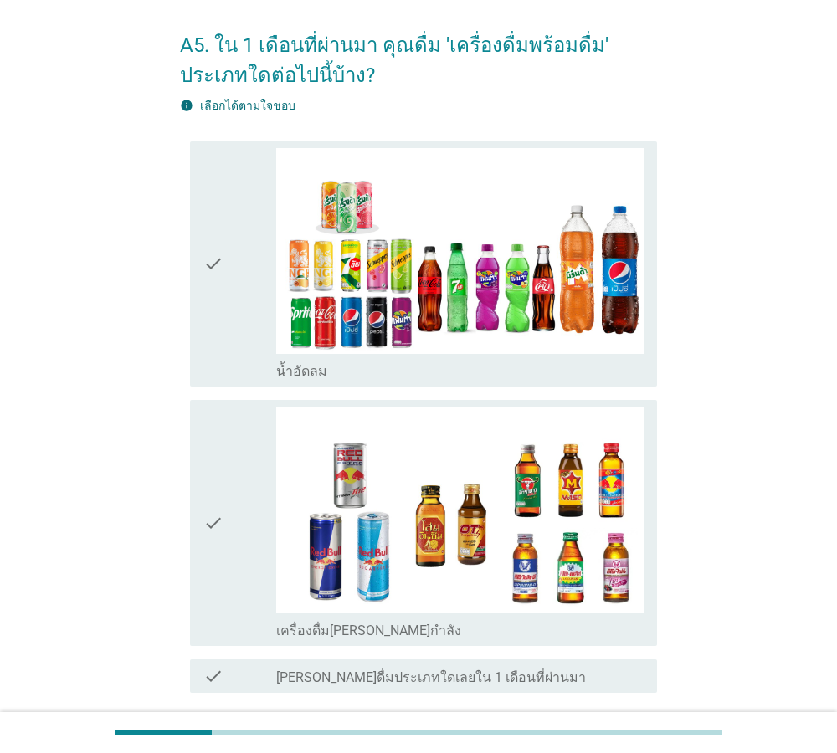
scroll to position [95, 0]
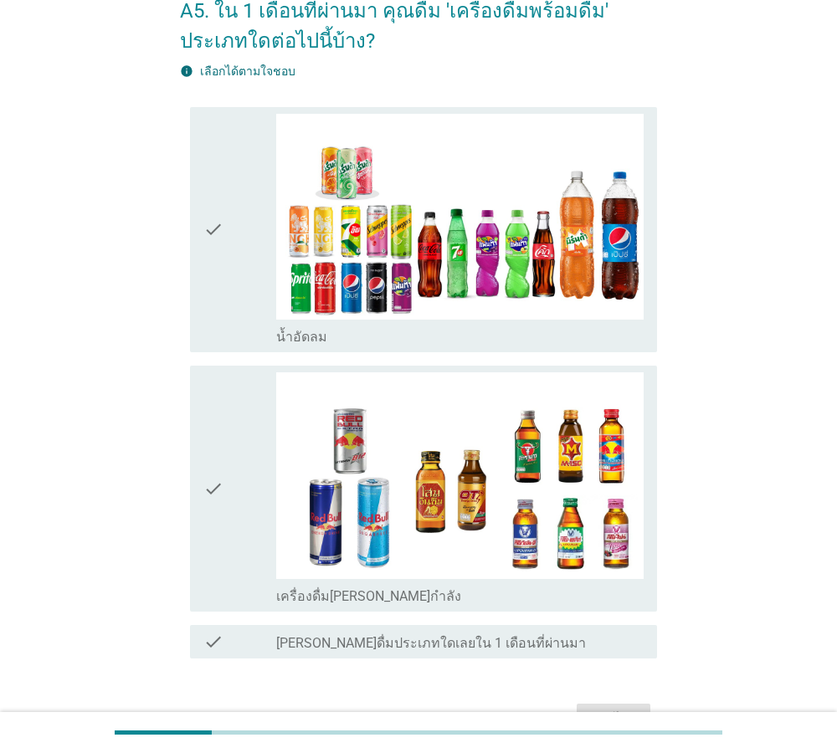
click at [212, 488] on icon "check" at bounding box center [213, 488] width 20 height 233
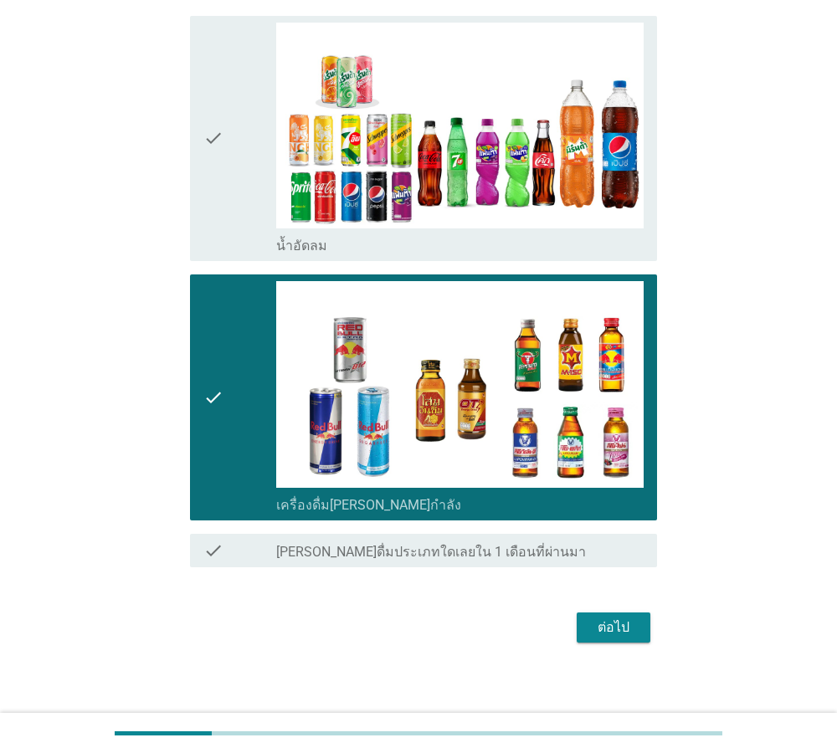
scroll to position [196, 0]
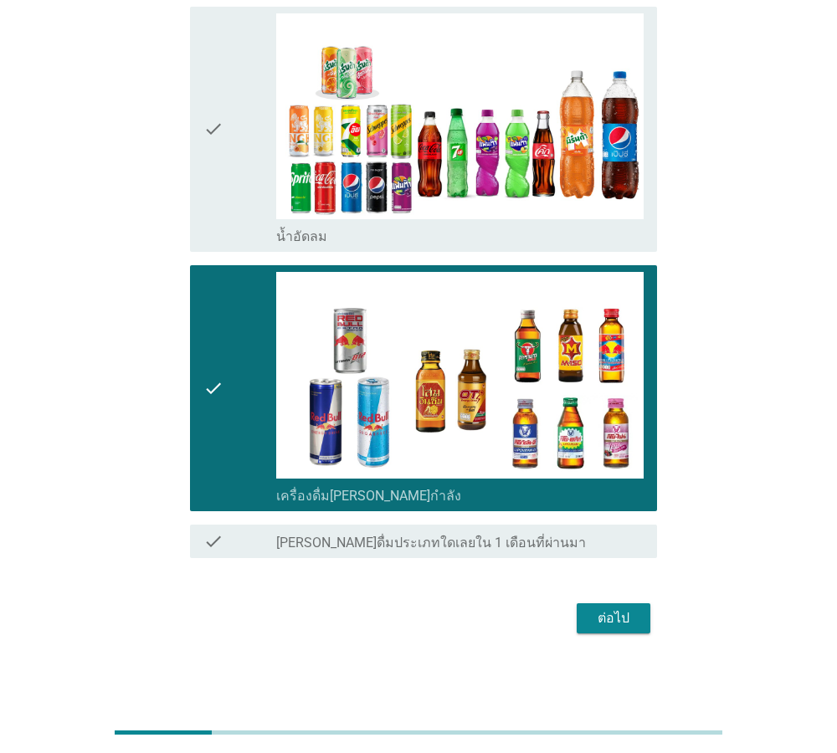
click at [214, 139] on icon "check" at bounding box center [213, 129] width 20 height 233
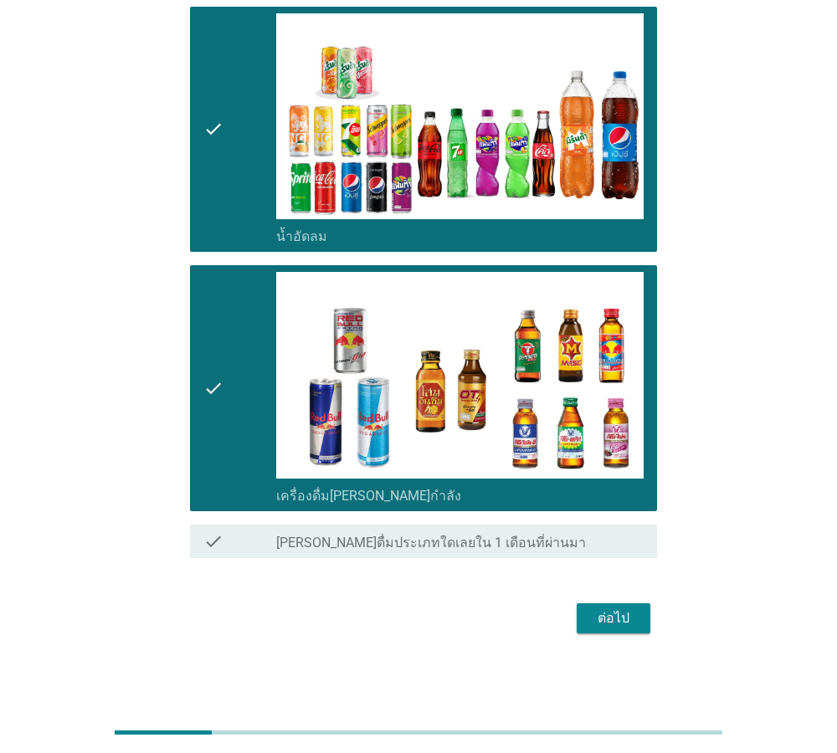
click at [615, 622] on div "ต่อไป" at bounding box center [613, 618] width 47 height 20
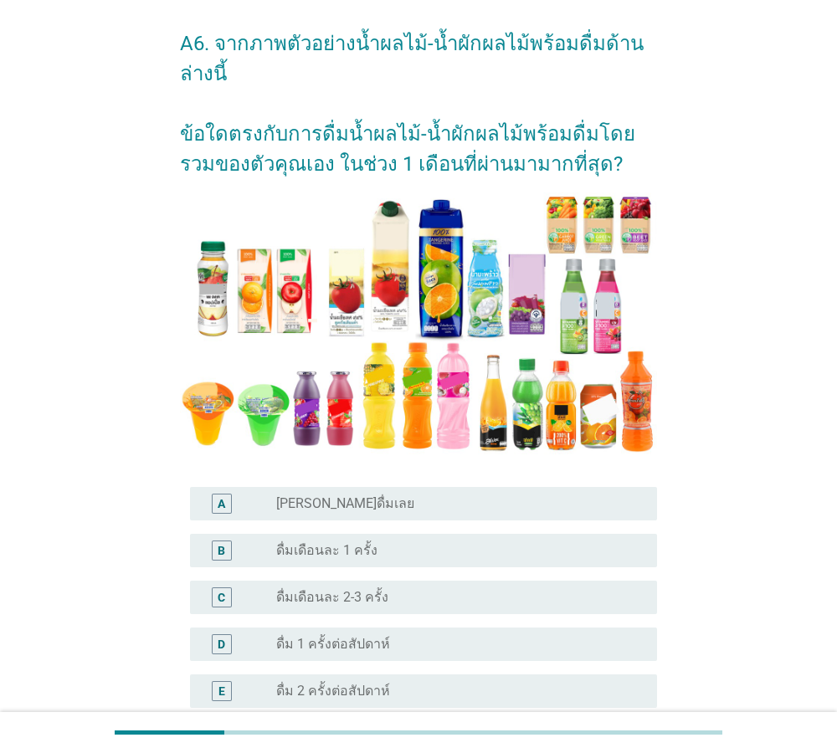
scroll to position [95, 0]
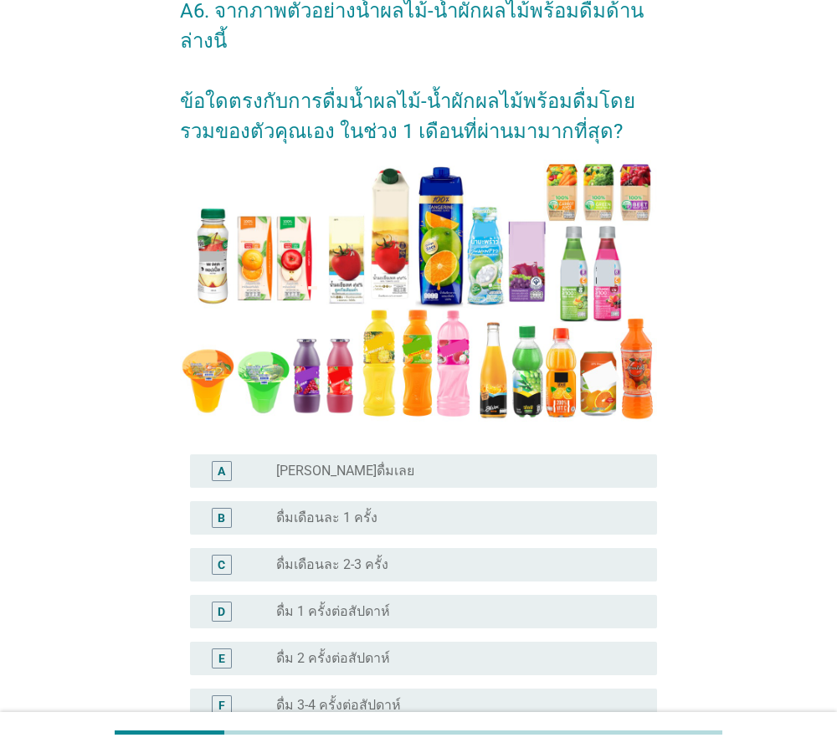
click at [347, 476] on div "radio_button_unchecked [PERSON_NAME]ดื่มเลย" at bounding box center [453, 471] width 354 height 17
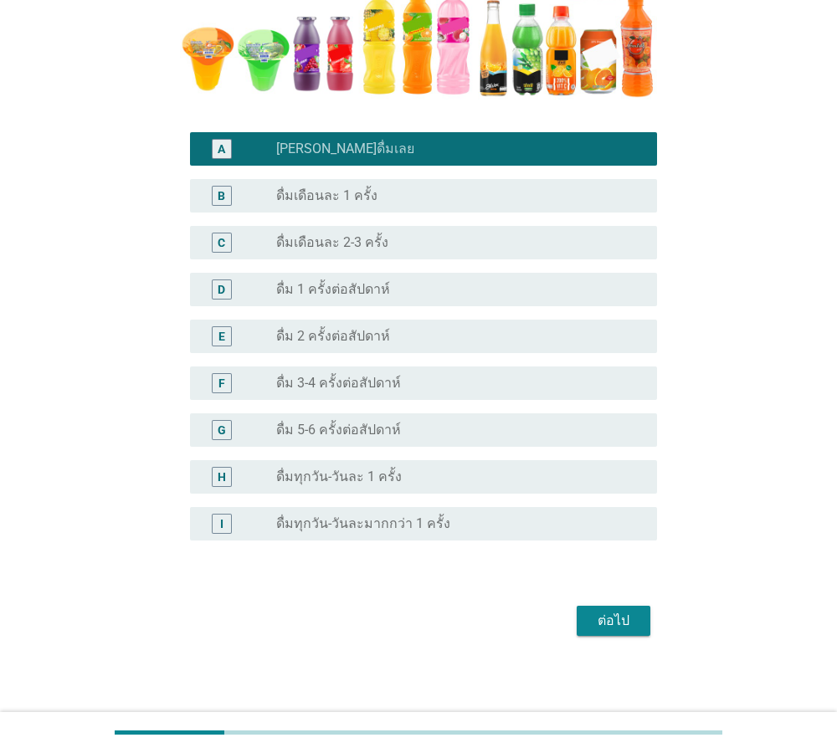
scroll to position [421, 0]
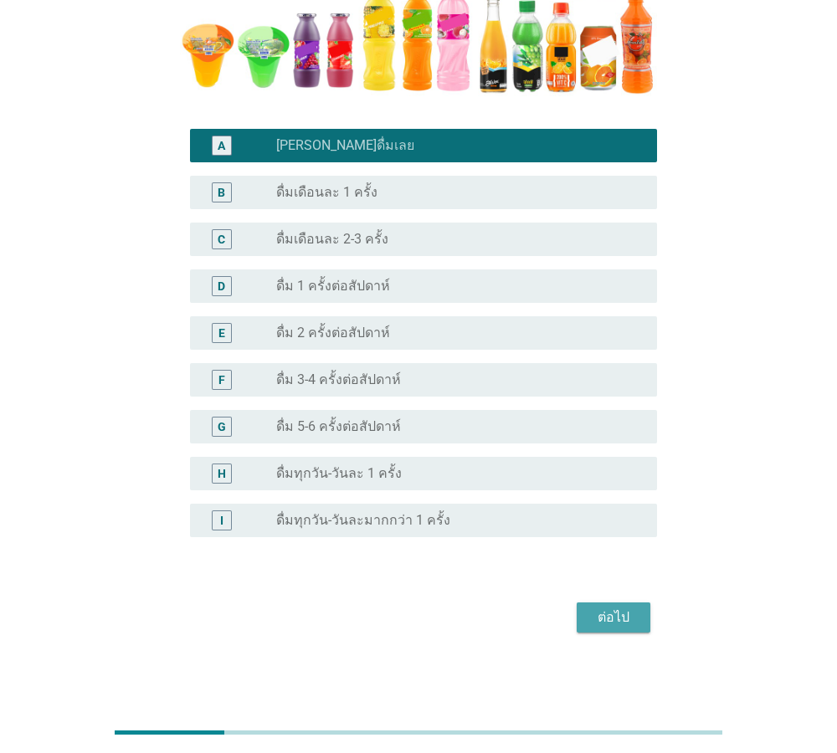
click at [617, 621] on div "ต่อไป" at bounding box center [613, 617] width 47 height 20
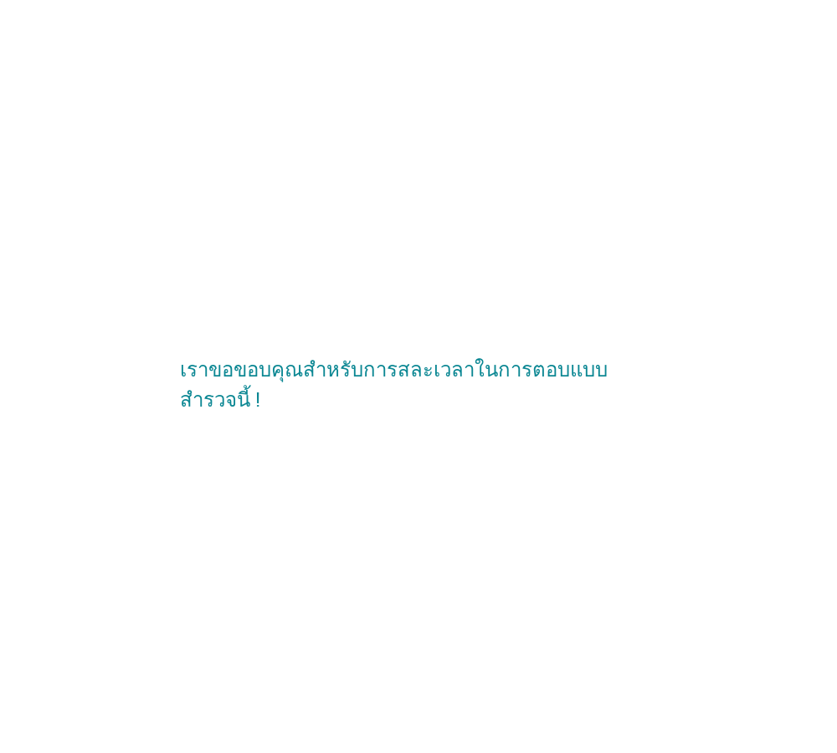
scroll to position [0, 0]
